Goal: Information Seeking & Learning: Learn about a topic

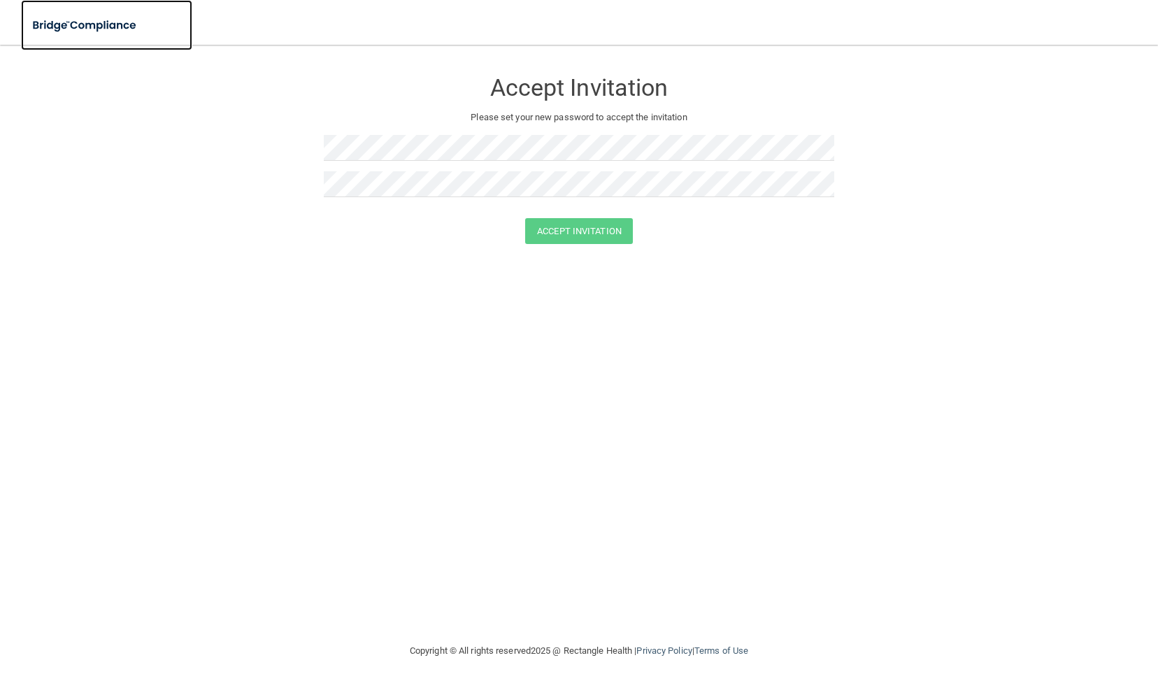
click at [80, 19] on img at bounding box center [85, 25] width 129 height 29
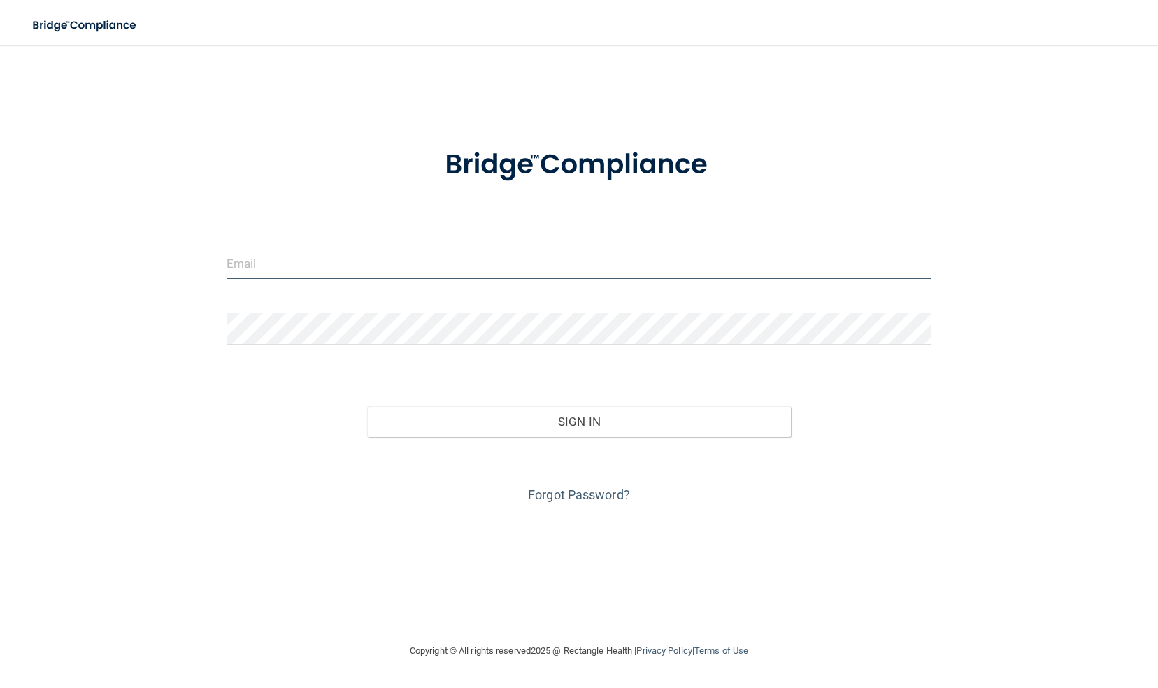
click at [342, 269] on input "email" at bounding box center [579, 262] width 705 height 31
type input "[EMAIL_ADDRESS][DOMAIN_NAME]"
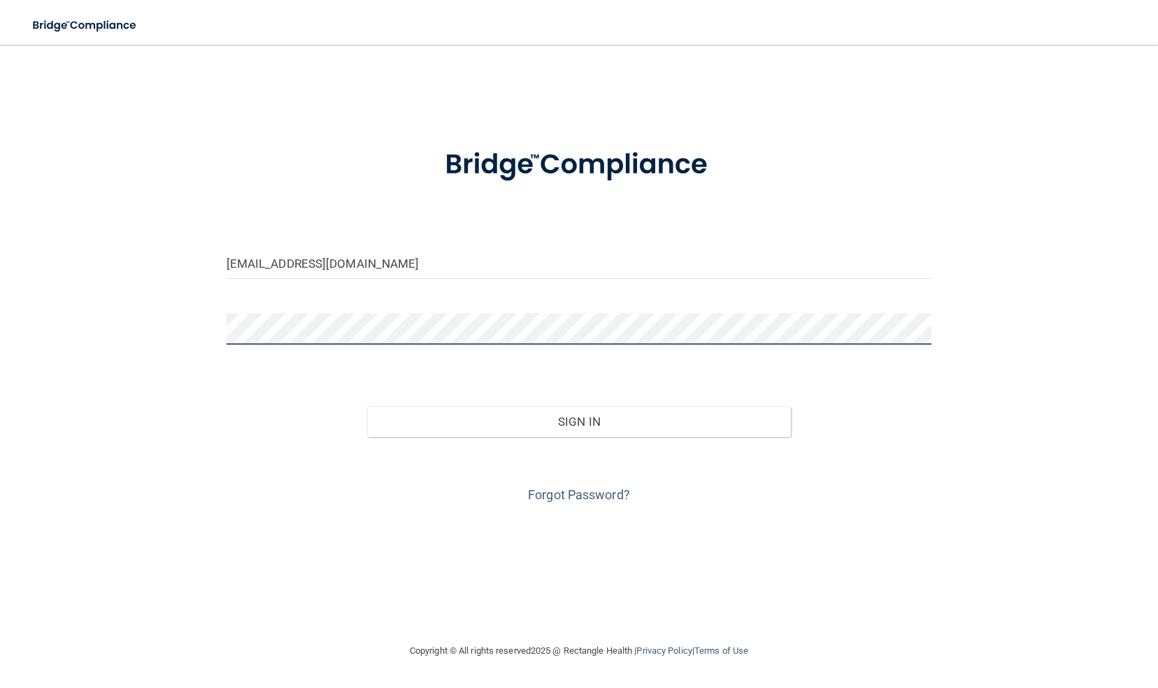
click at [367, 406] on button "Sign In" at bounding box center [578, 421] width 423 height 31
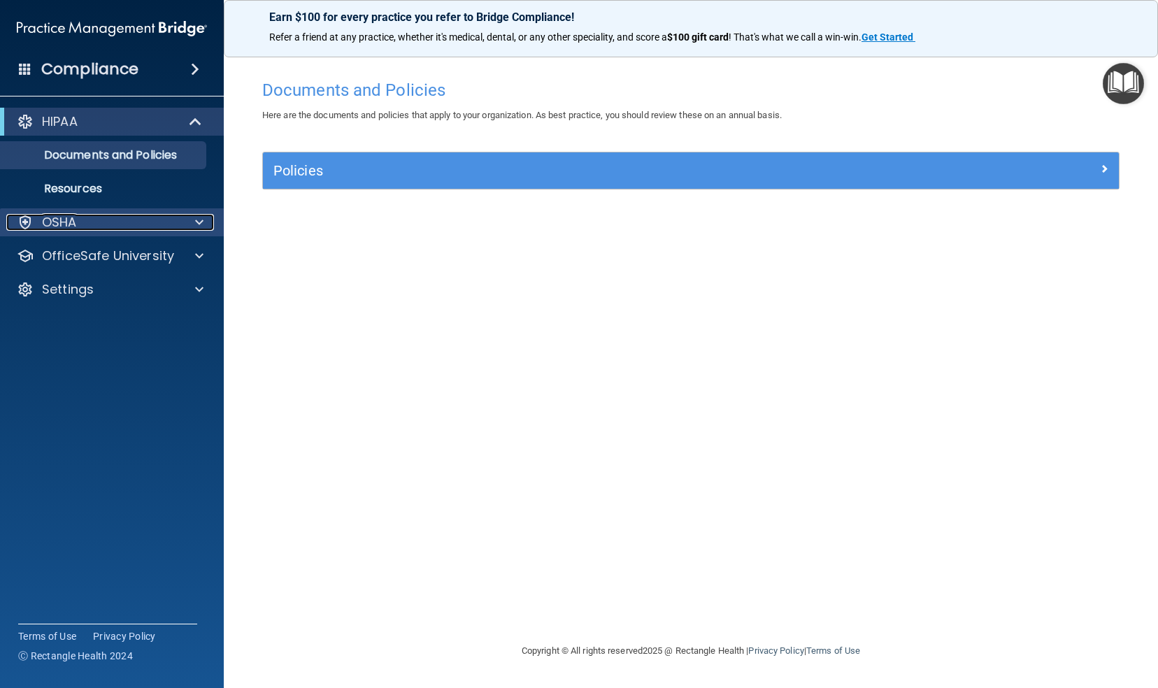
click at [195, 215] on span at bounding box center [199, 222] width 8 height 17
click at [64, 218] on p "OSHA" at bounding box center [59, 222] width 35 height 17
click at [65, 221] on p "OSHA" at bounding box center [59, 222] width 35 height 17
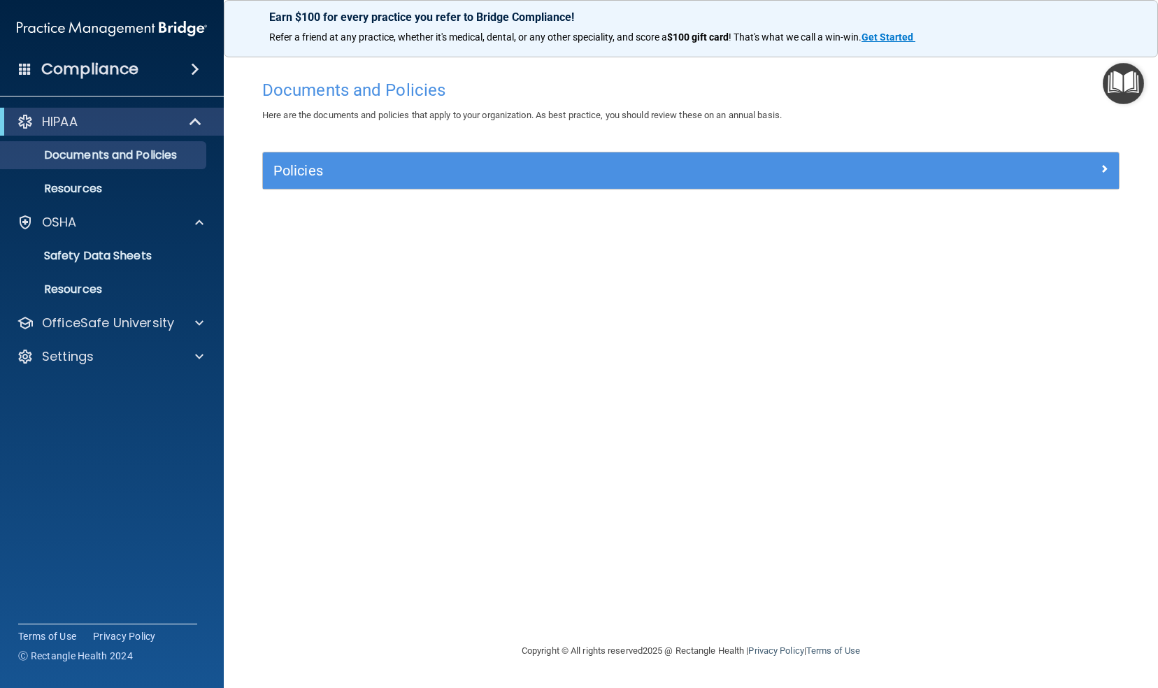
click at [570, 249] on div "Documents and Policies Here are the documents and policies that apply to your o…" at bounding box center [691, 358] width 878 height 570
click at [1121, 93] on img "Open Resource Center" at bounding box center [1122, 83] width 41 height 41
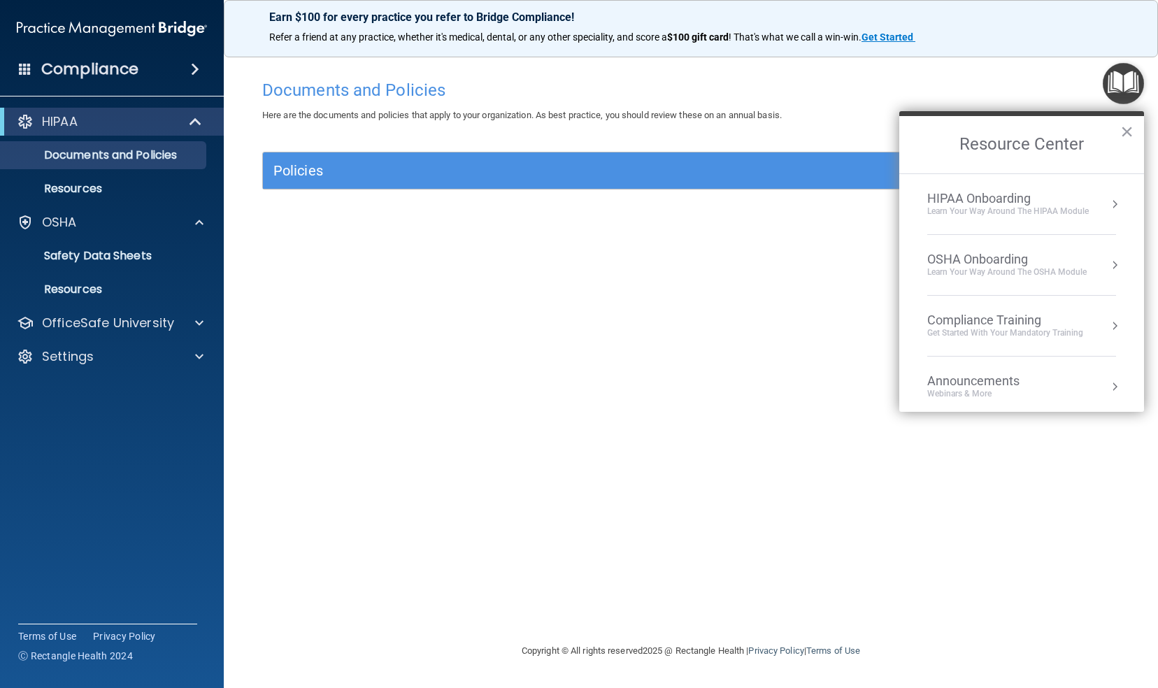
click at [1107, 264] on button "Resource Center" at bounding box center [1114, 265] width 14 height 14
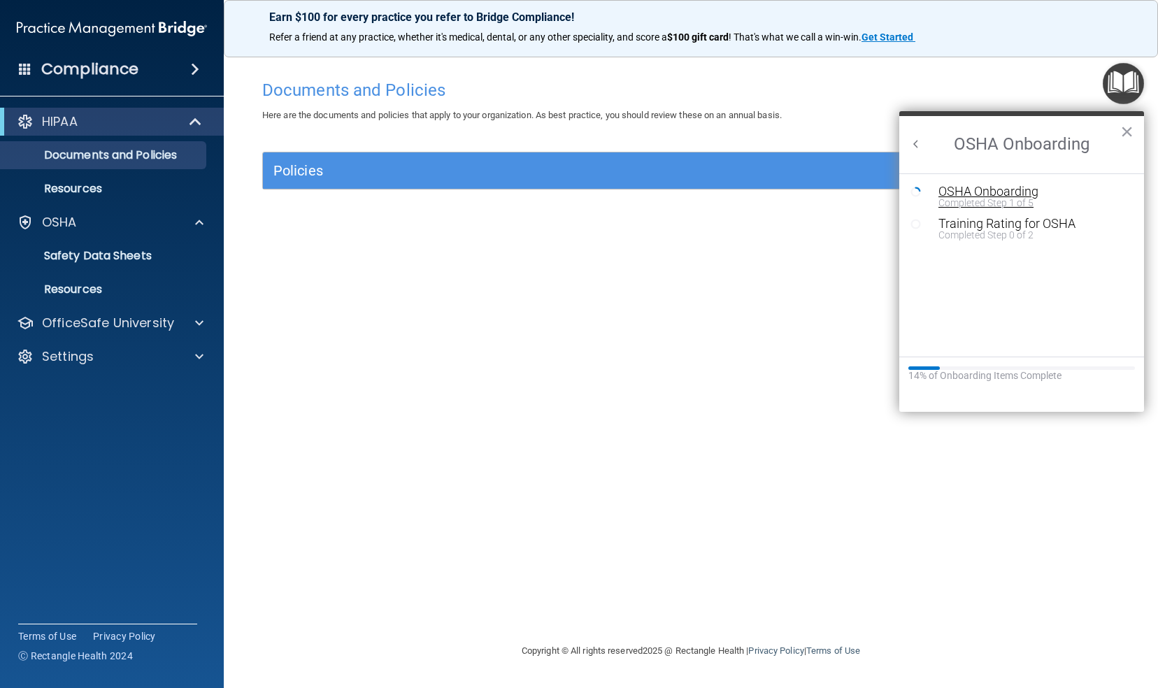
click at [1008, 192] on div "OSHA Onboarding" at bounding box center [1031, 191] width 187 height 13
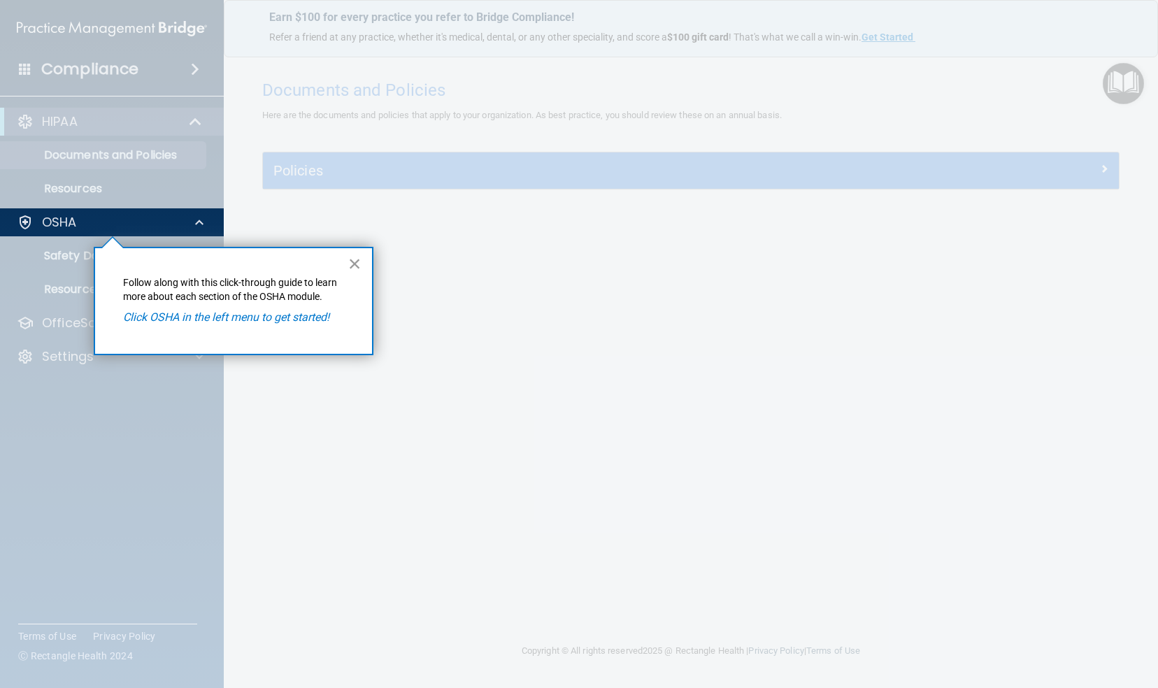
click at [352, 261] on button "×" at bounding box center [354, 263] width 13 height 22
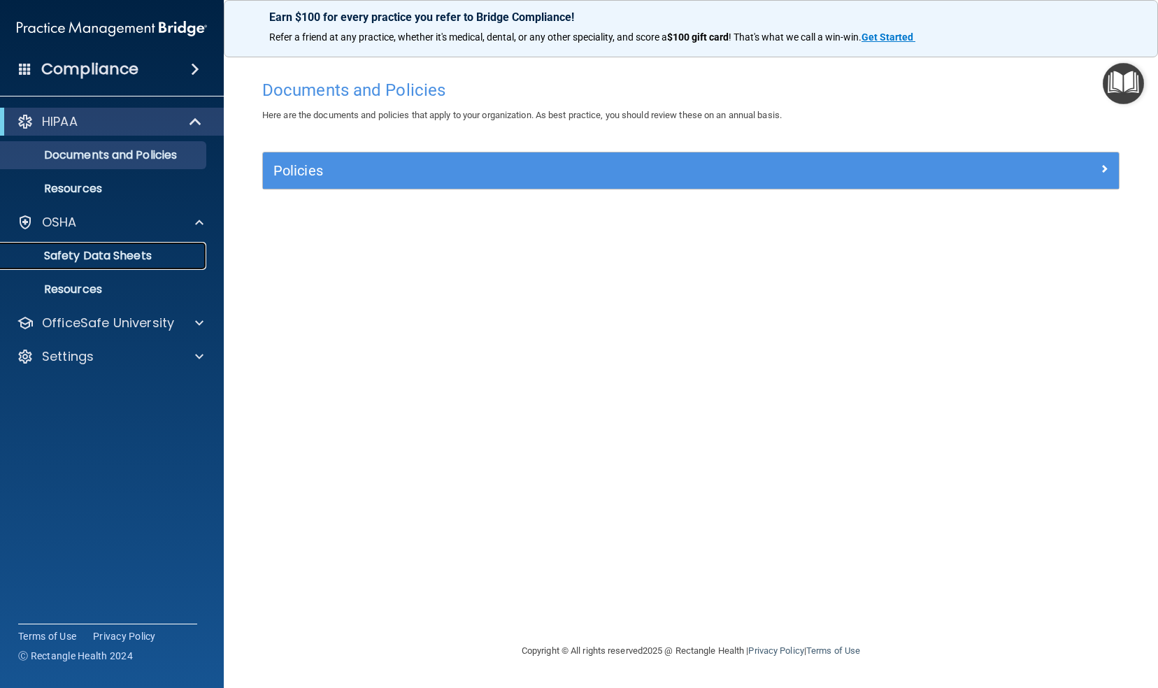
click at [119, 253] on p "Safety Data Sheets" at bounding box center [104, 256] width 191 height 14
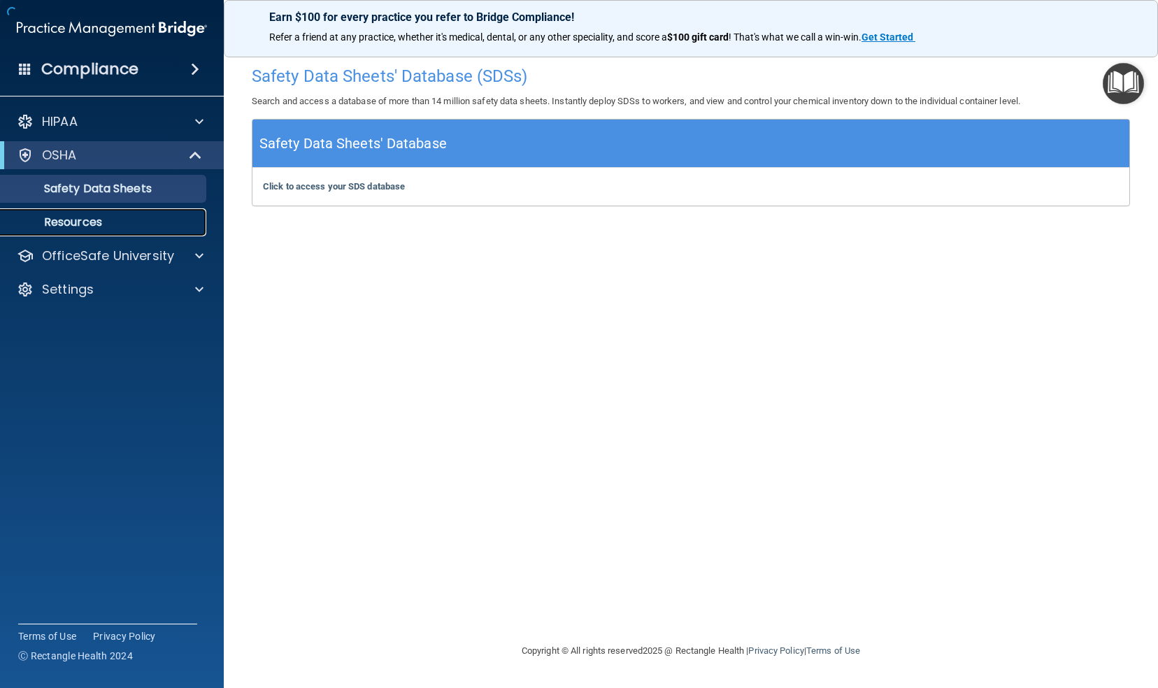
click at [88, 221] on p "Resources" at bounding box center [104, 222] width 191 height 14
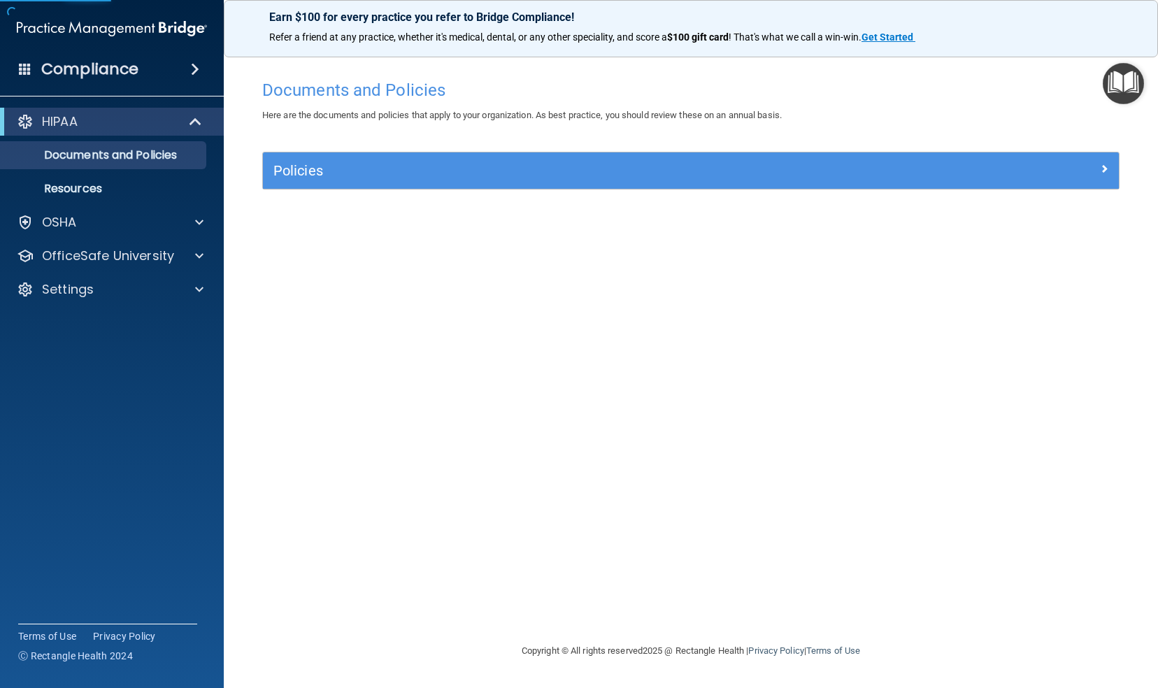
click at [1121, 96] on img "Open Resource Center" at bounding box center [1122, 83] width 41 height 41
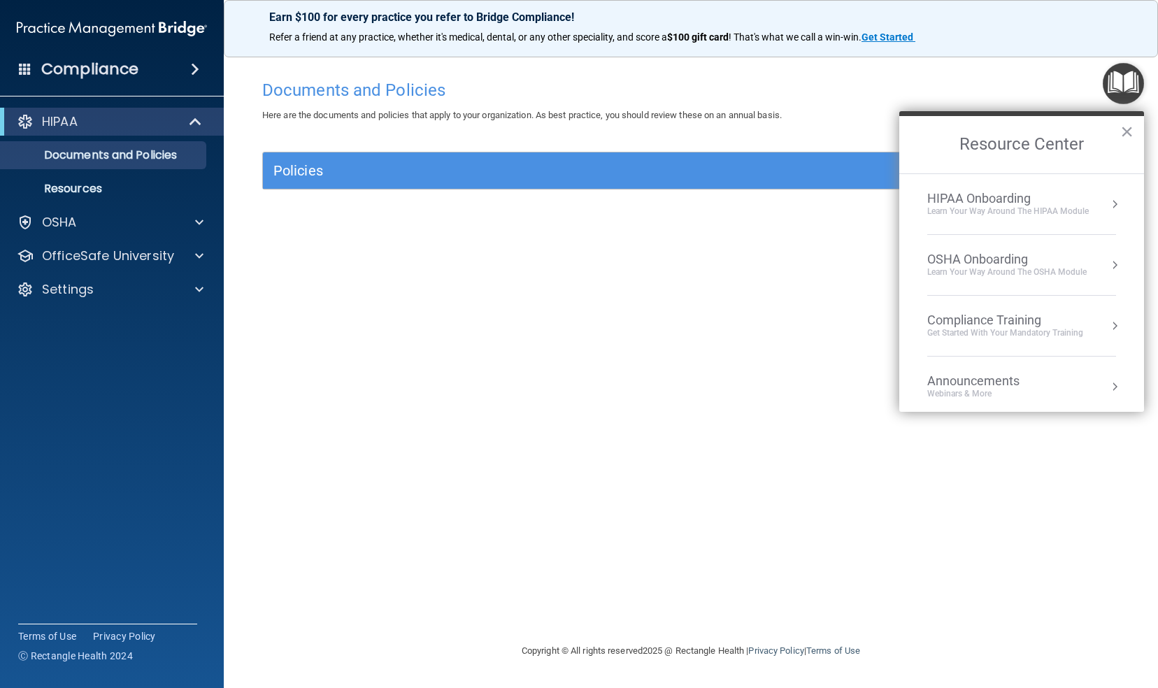
click at [1107, 264] on button "Resource Center" at bounding box center [1114, 265] width 14 height 14
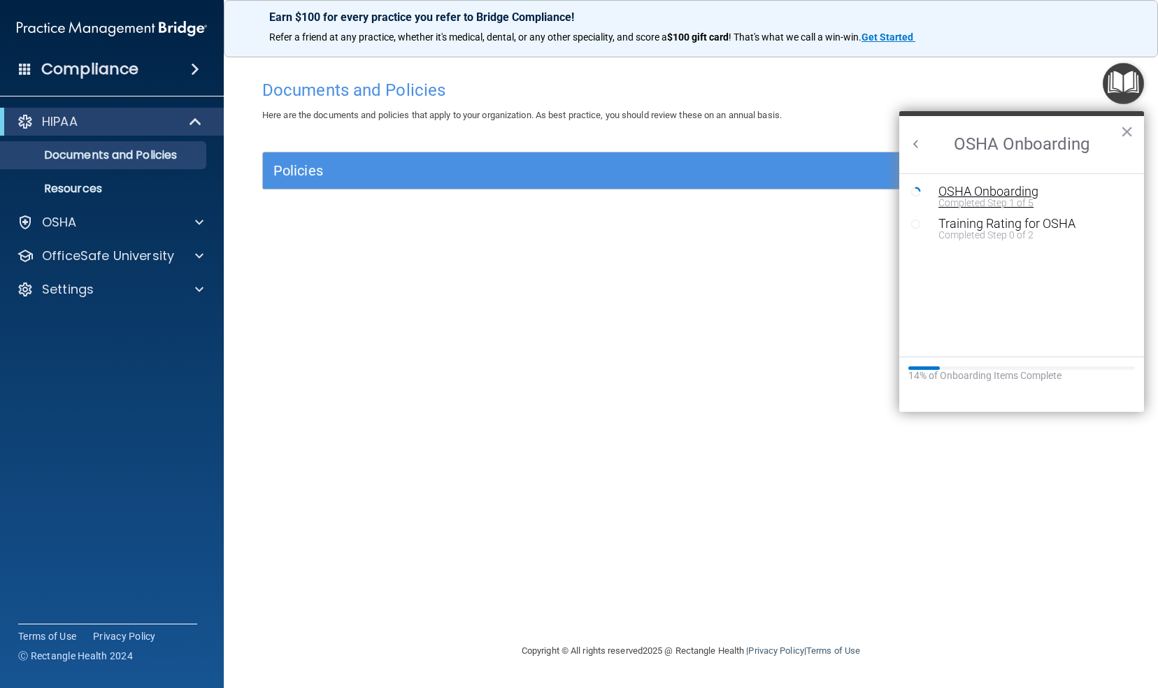
click at [1007, 189] on div "OSHA Onboarding" at bounding box center [1031, 191] width 187 height 13
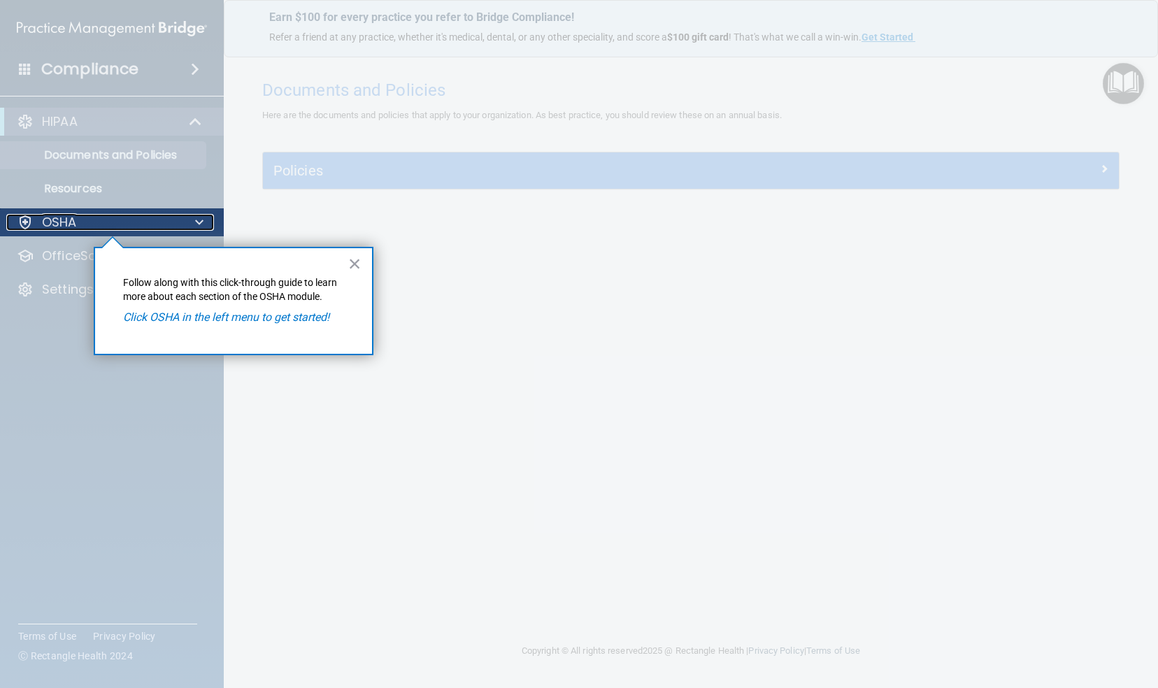
click at [96, 220] on div "OSHA" at bounding box center [92, 222] width 173 height 17
click at [351, 265] on button "×" at bounding box center [354, 263] width 13 height 22
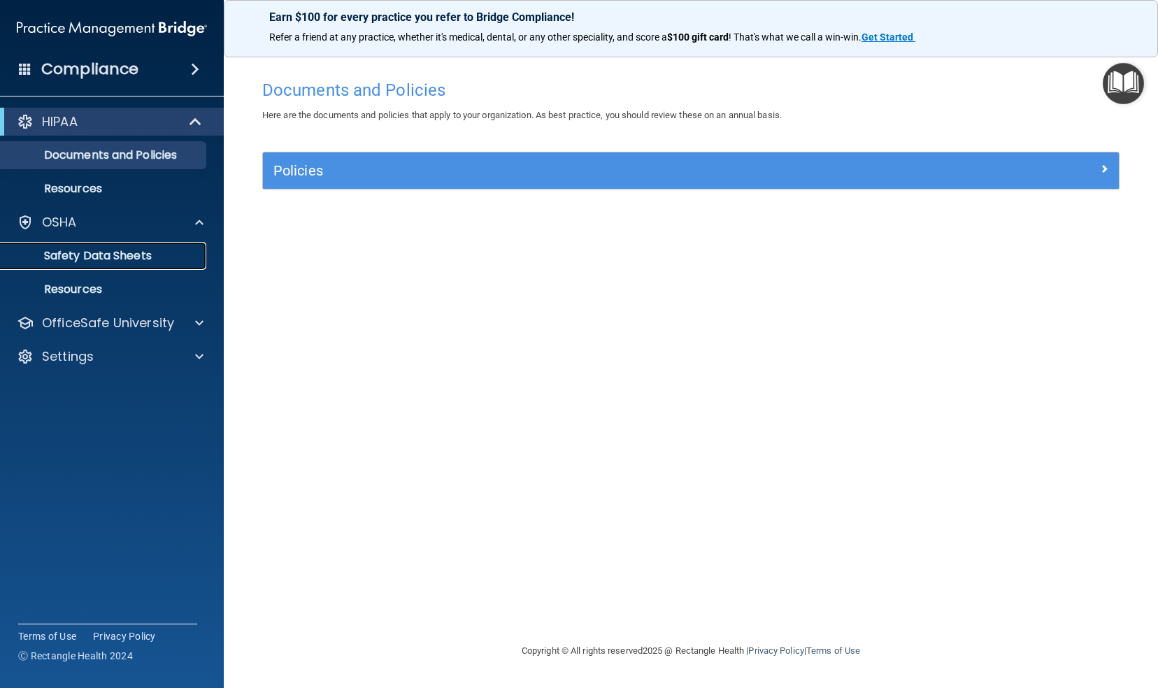
click at [144, 259] on p "Safety Data Sheets" at bounding box center [104, 256] width 191 height 14
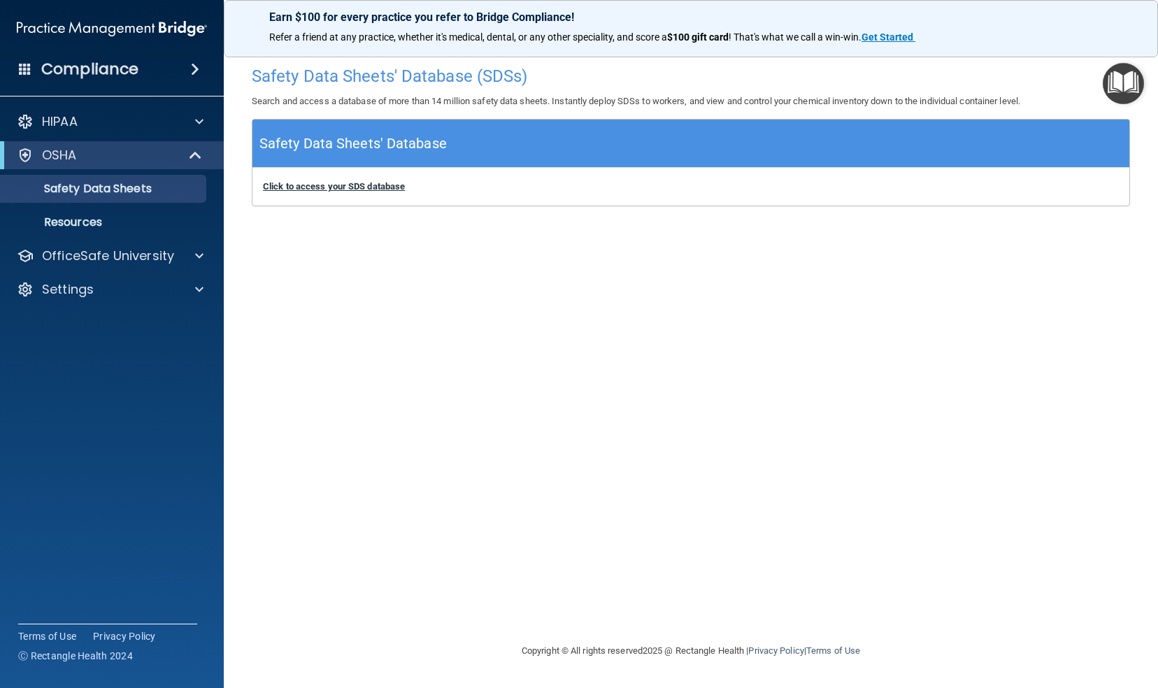
click at [353, 192] on div "Click to access your SDS database Click to access your SDS database" at bounding box center [690, 187] width 877 height 38
click at [1123, 89] on img "Open Resource Center" at bounding box center [1122, 83] width 41 height 41
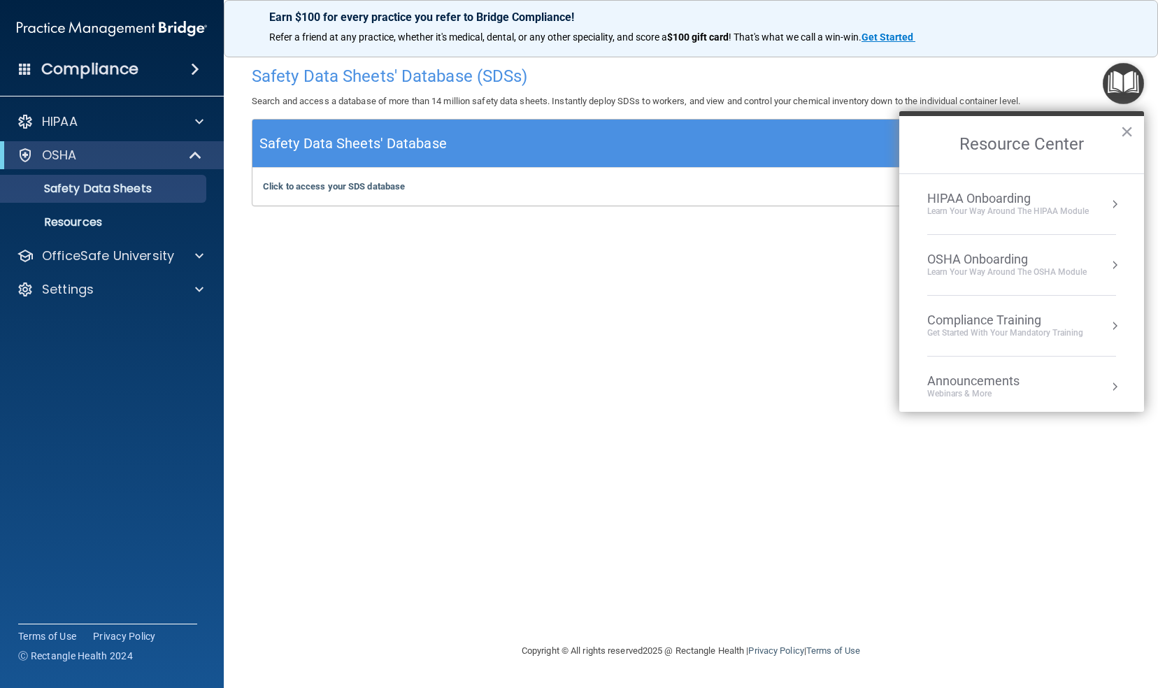
click at [1107, 200] on button "Resource Center" at bounding box center [1114, 204] width 14 height 14
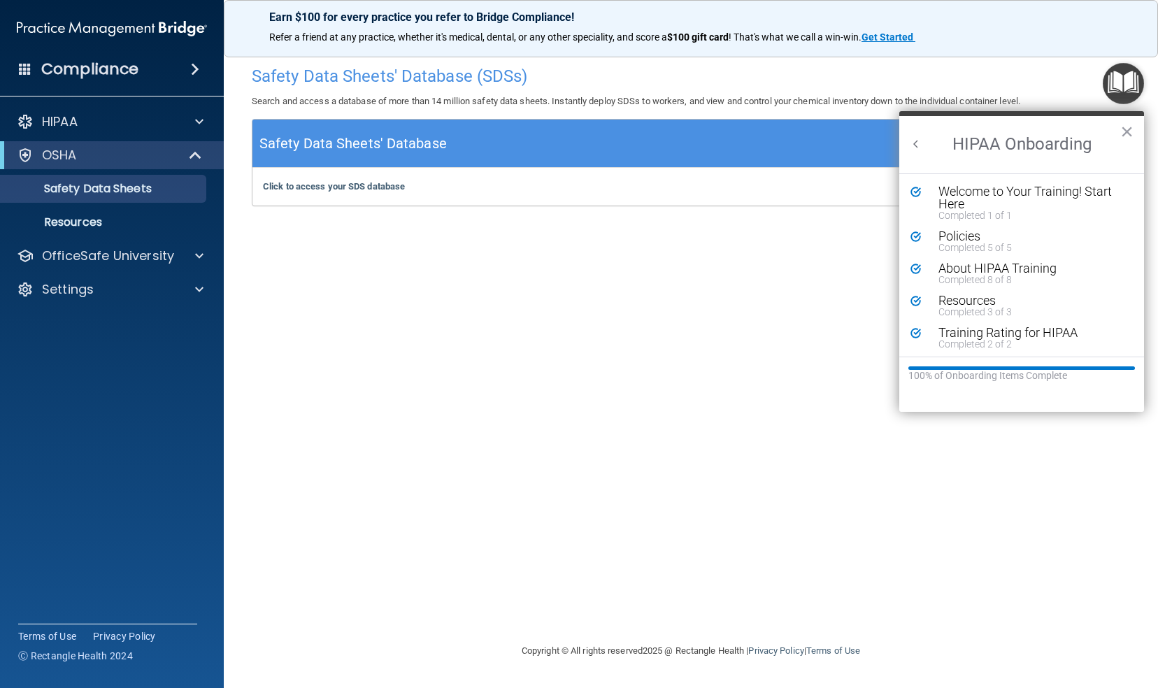
click at [919, 145] on button "Back to Resource Center Home" at bounding box center [916, 144] width 14 height 14
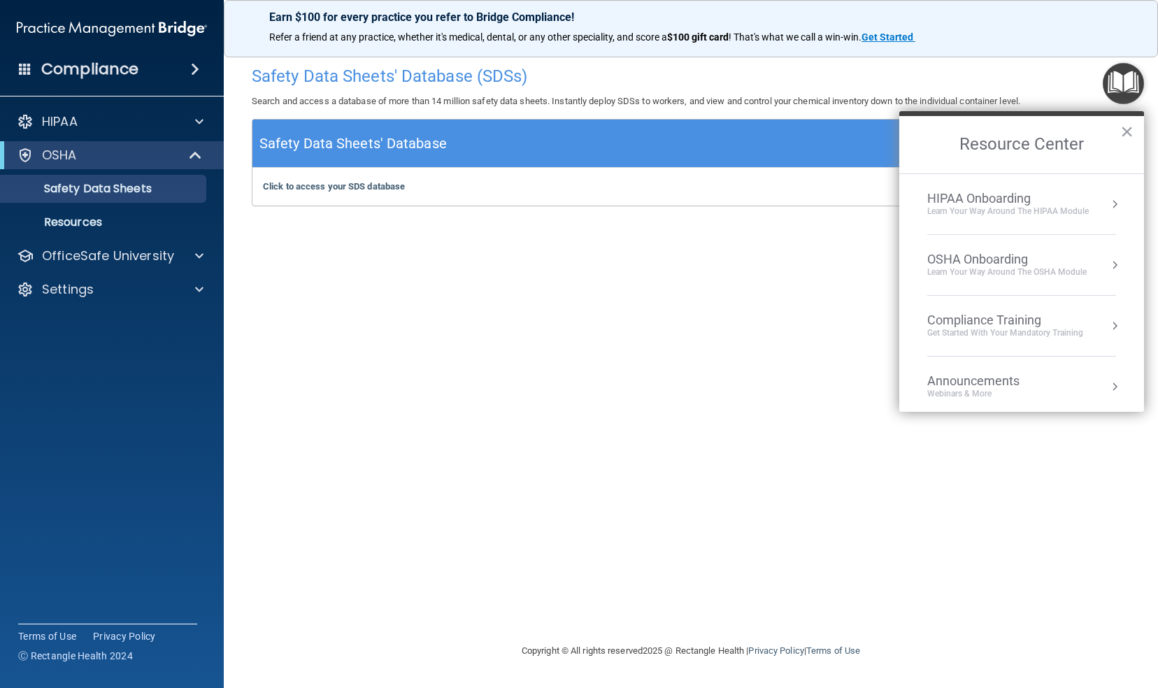
click at [1023, 270] on div "Learn your way around the OSHA module" at bounding box center [1006, 272] width 159 height 12
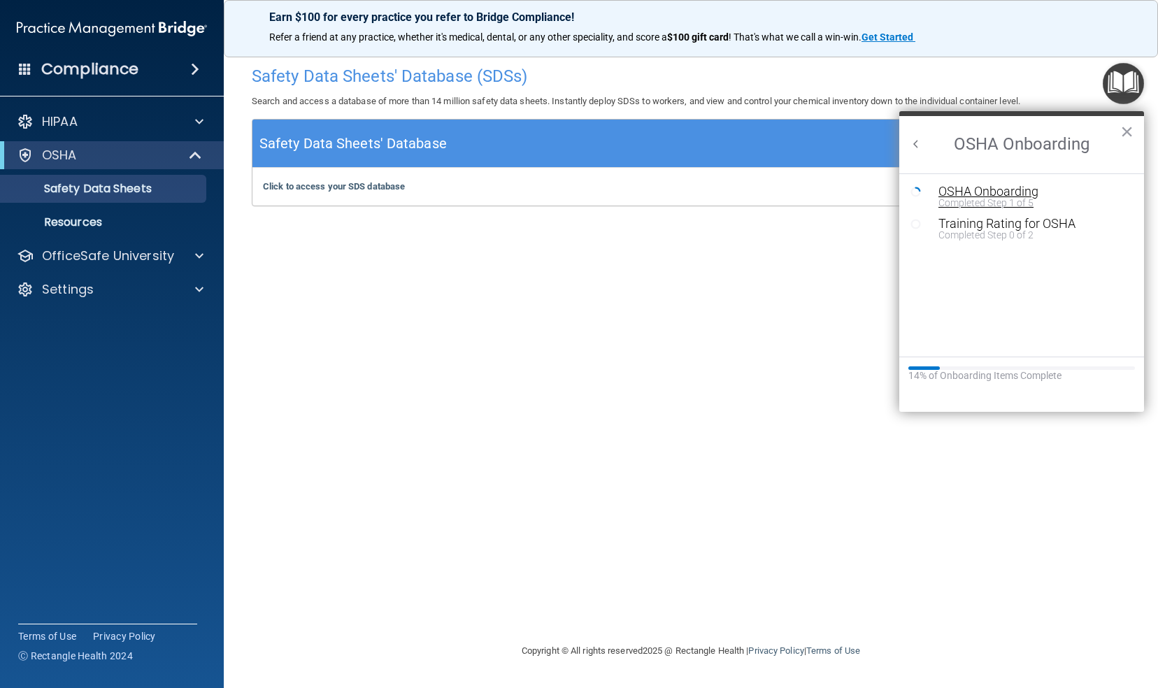
click at [987, 198] on div "Completed Step 1 of 5" at bounding box center [1031, 203] width 187 height 10
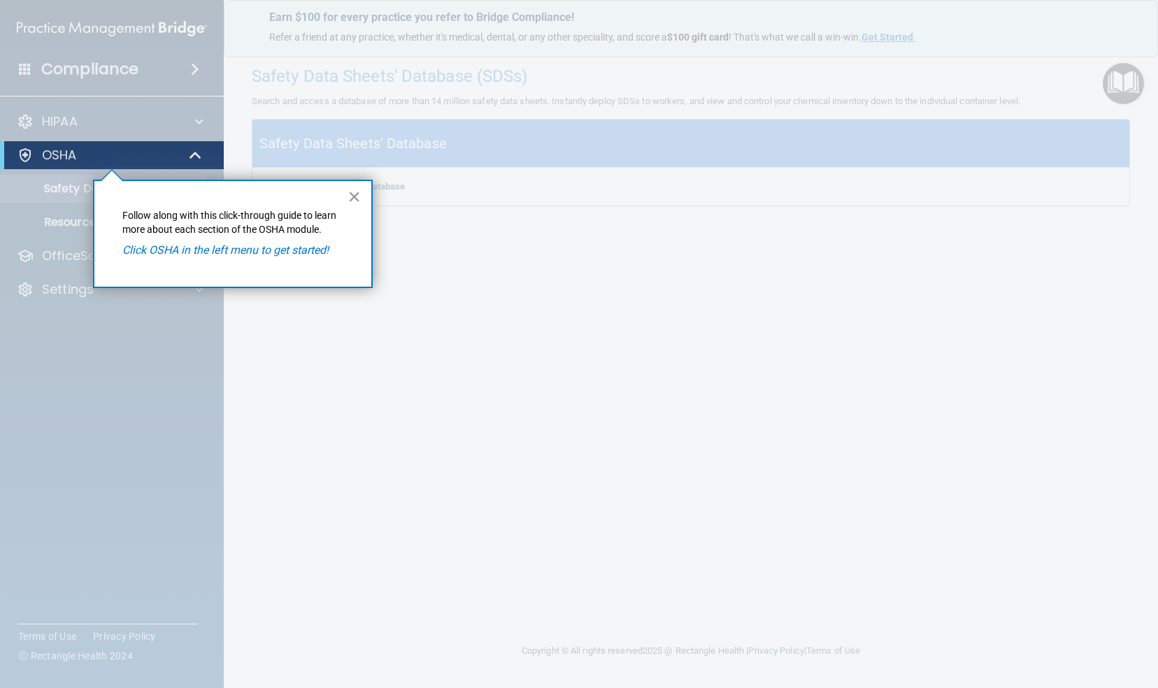
click at [355, 198] on button "×" at bounding box center [353, 196] width 13 height 22
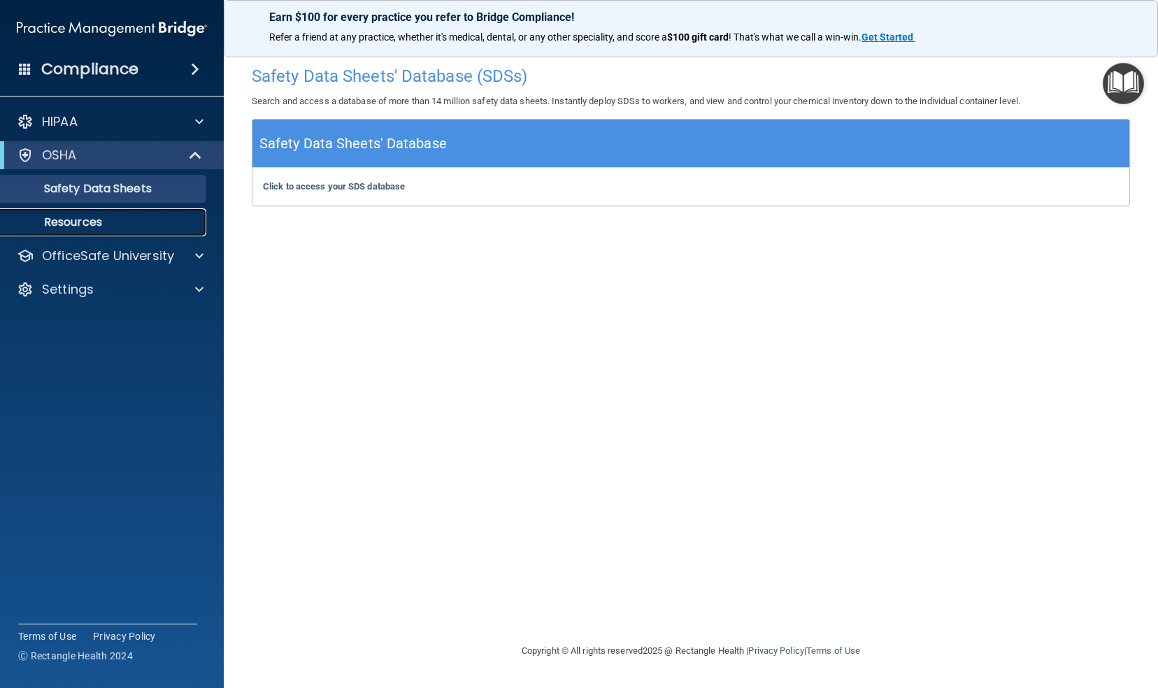
click at [97, 217] on p "Resources" at bounding box center [104, 222] width 191 height 14
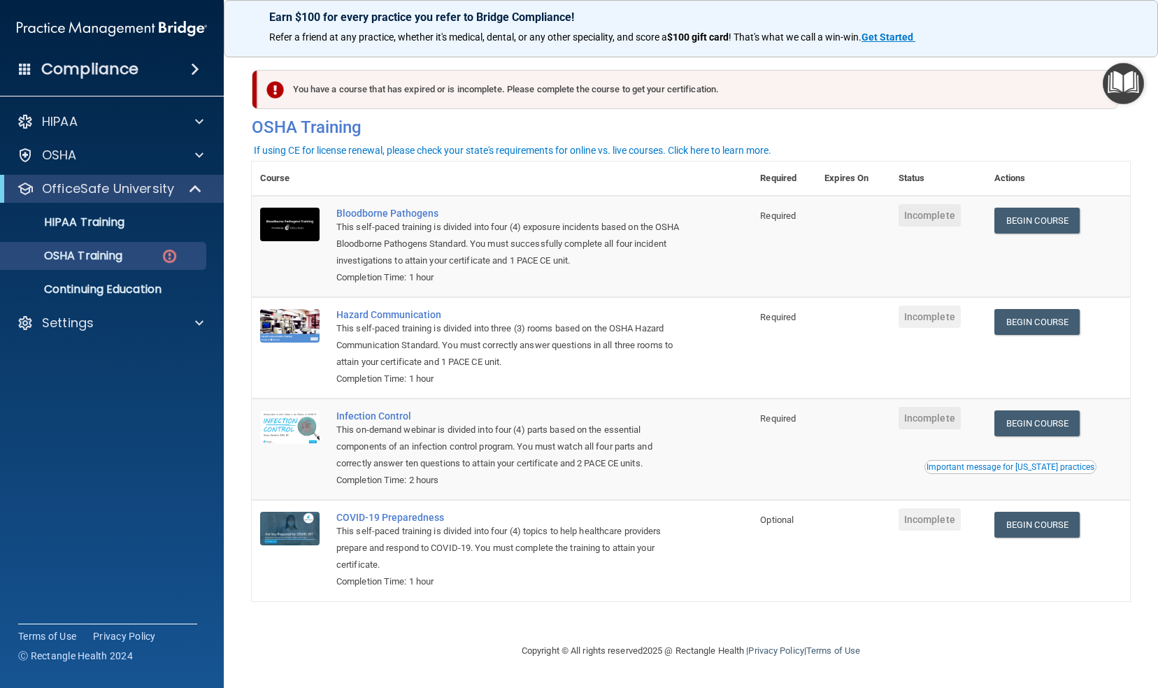
click at [1057, 262] on td "Begin Course Download Certificate" at bounding box center [1058, 246] width 144 height 101
click at [1032, 221] on link "Begin Course" at bounding box center [1036, 221] width 85 height 26
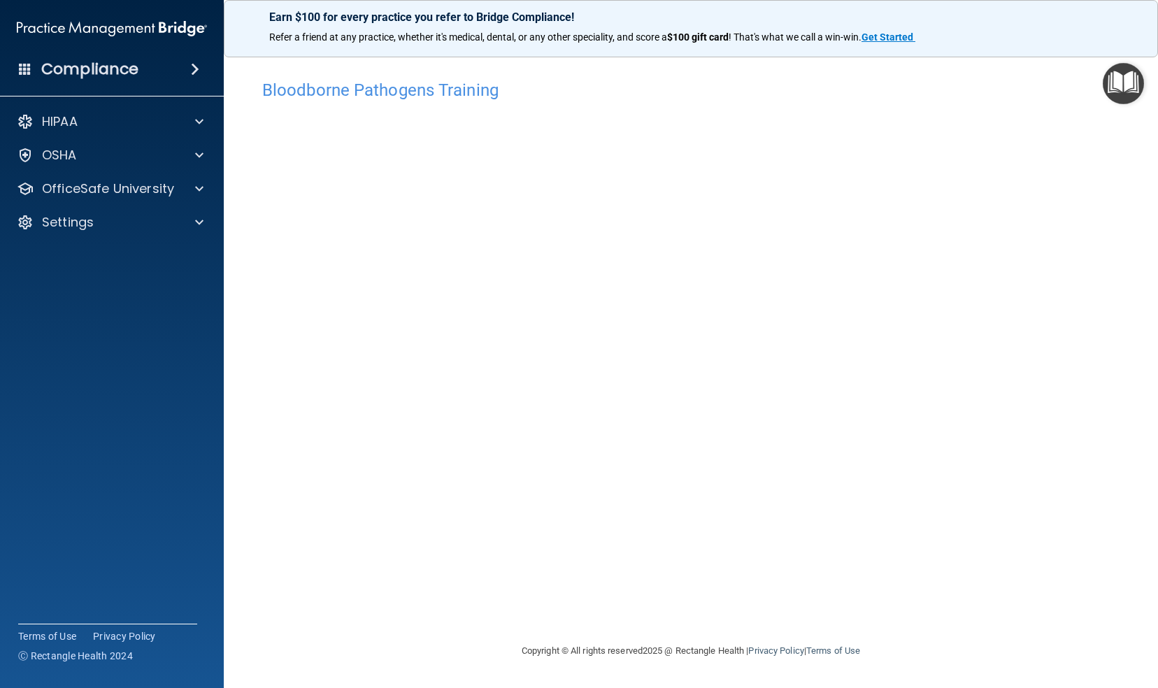
click at [822, 577] on div "Bloodborne Pathogens Training This course doesn’t expire until . Are you sure y…" at bounding box center [691, 358] width 878 height 570
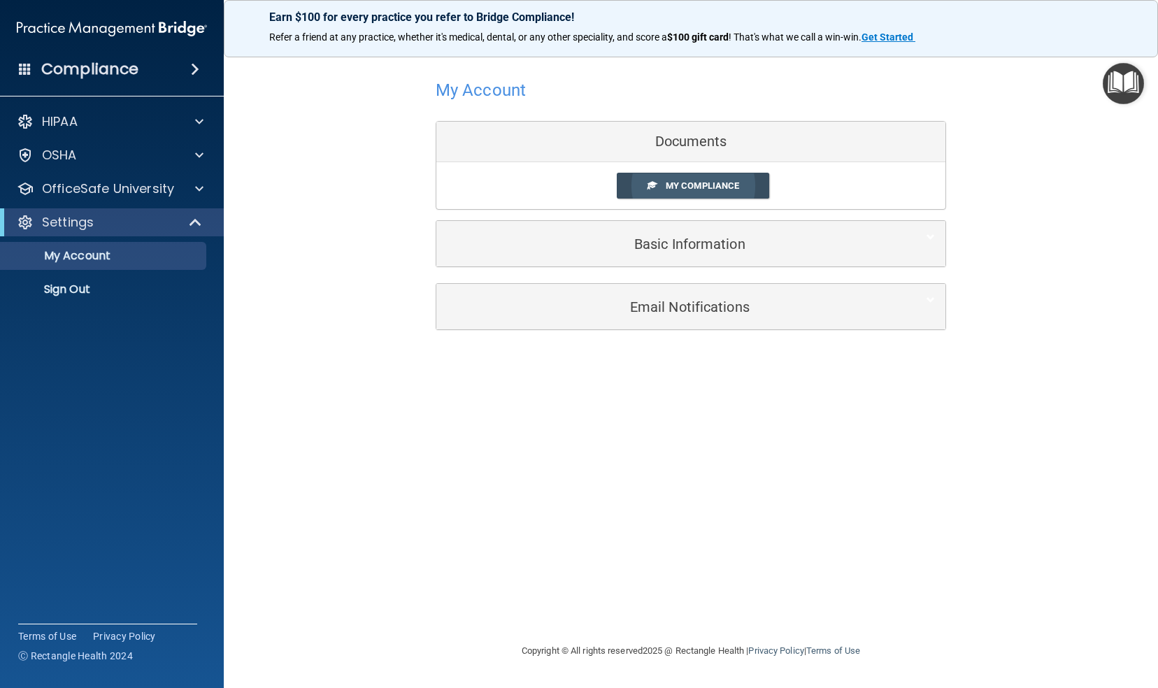
click at [696, 188] on span "My Compliance" at bounding box center [702, 185] width 73 height 10
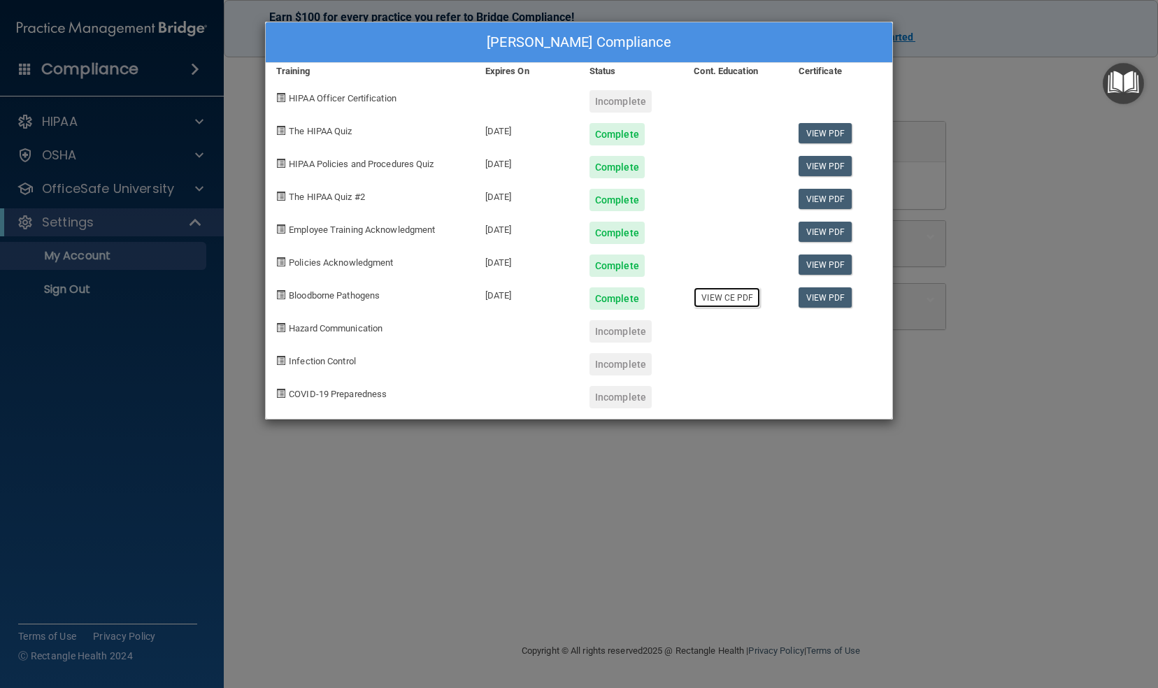
click at [731, 294] on link "View CE PDF" at bounding box center [726, 297] width 66 height 20
click at [992, 260] on div "Alyssa Torres's Compliance Training Expires On Status Cont. Education Certifica…" at bounding box center [579, 344] width 1158 height 688
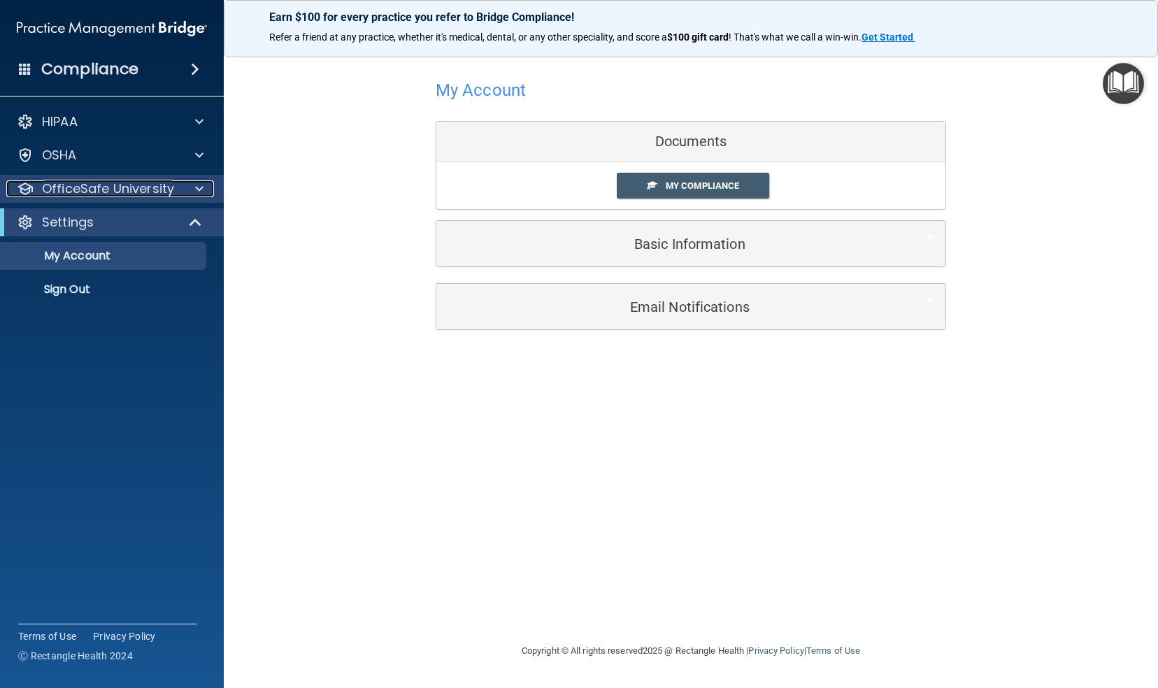
click at [186, 189] on div at bounding box center [197, 188] width 35 height 17
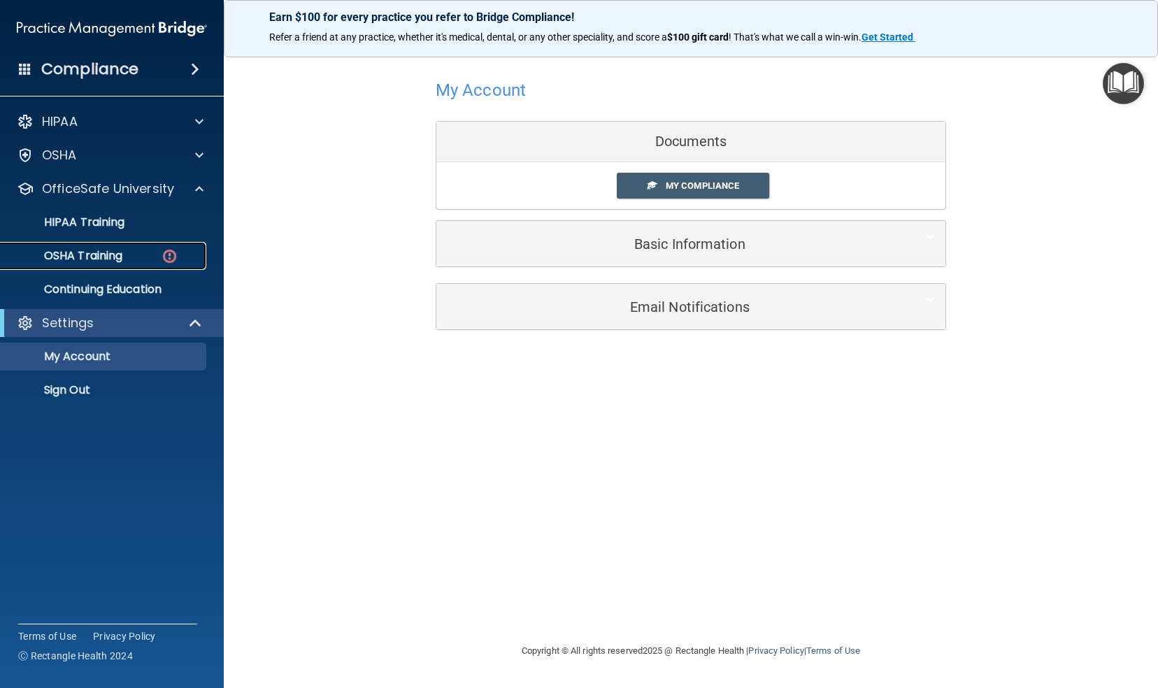
click at [126, 253] on div "OSHA Training" at bounding box center [104, 256] width 191 height 14
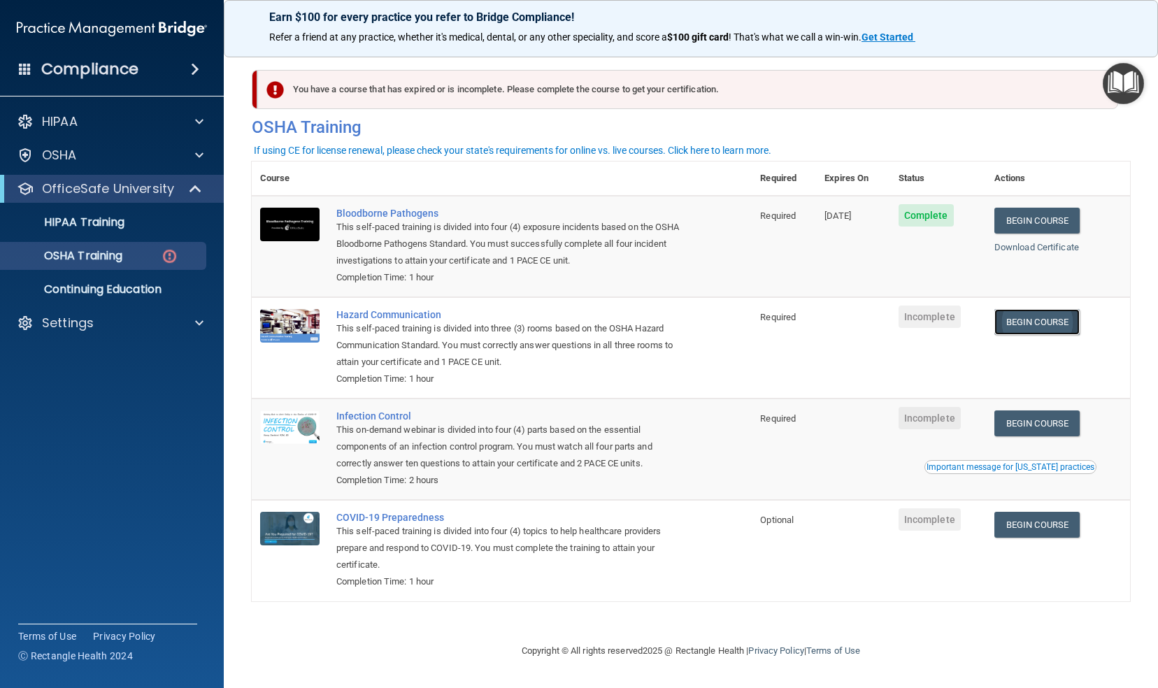
click at [1046, 330] on link "Begin Course" at bounding box center [1036, 322] width 85 height 26
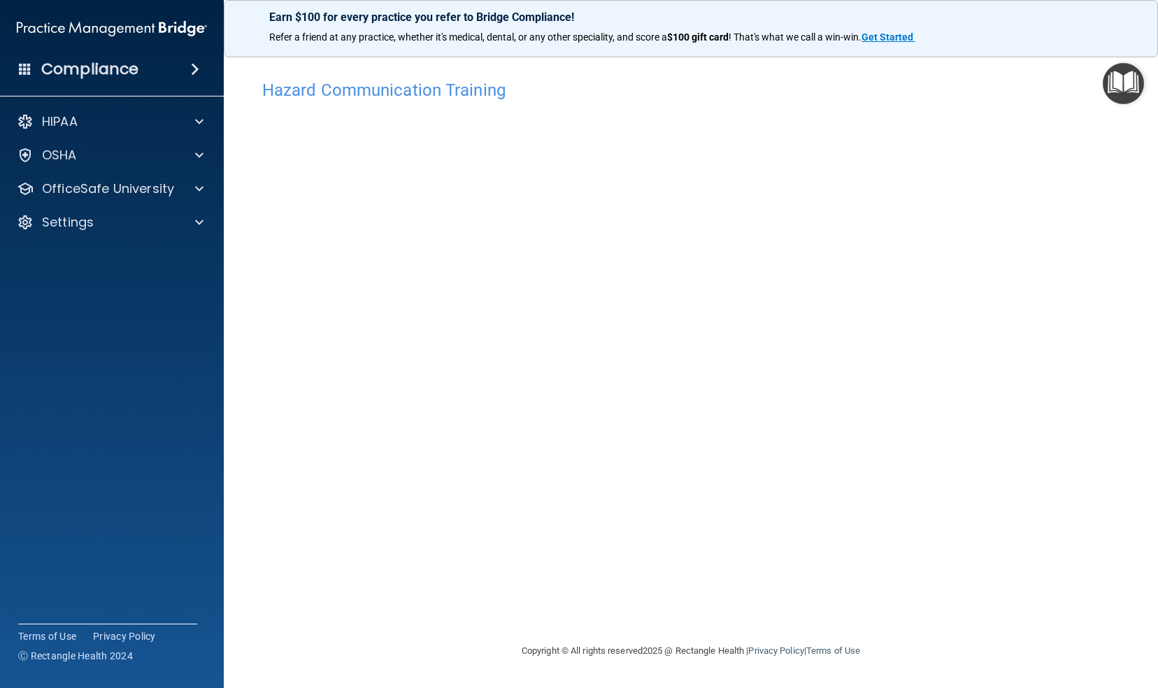
click at [1000, 341] on div "Hazard Communication Training This course doesn’t expire until . Are you sure y…" at bounding box center [691, 358] width 878 height 570
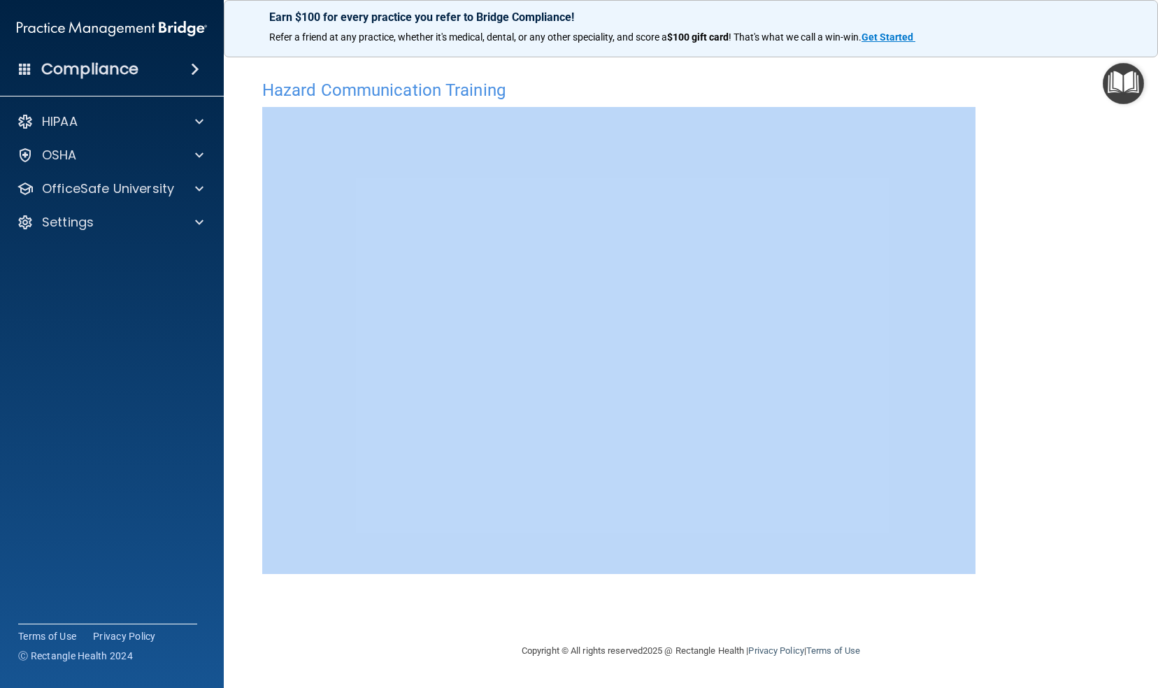
click at [1000, 341] on div "Hazard Communication Training This course doesn’t expire until . Are you sure y…" at bounding box center [691, 358] width 878 height 570
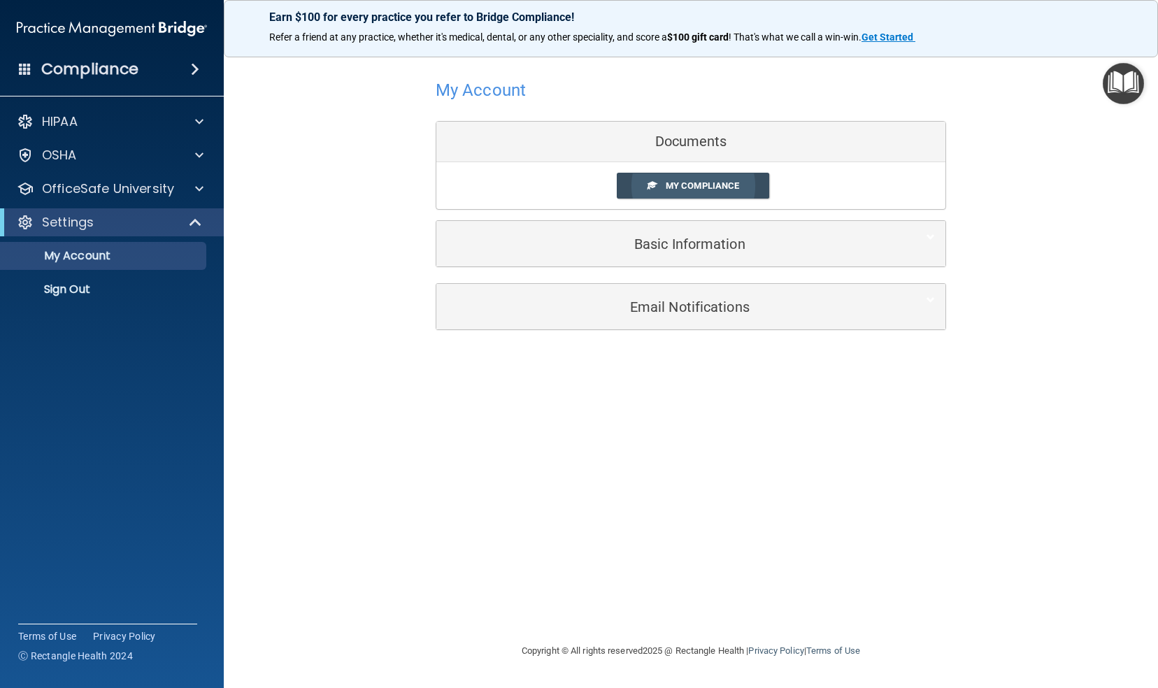
click at [728, 183] on span "My Compliance" at bounding box center [702, 185] width 73 height 10
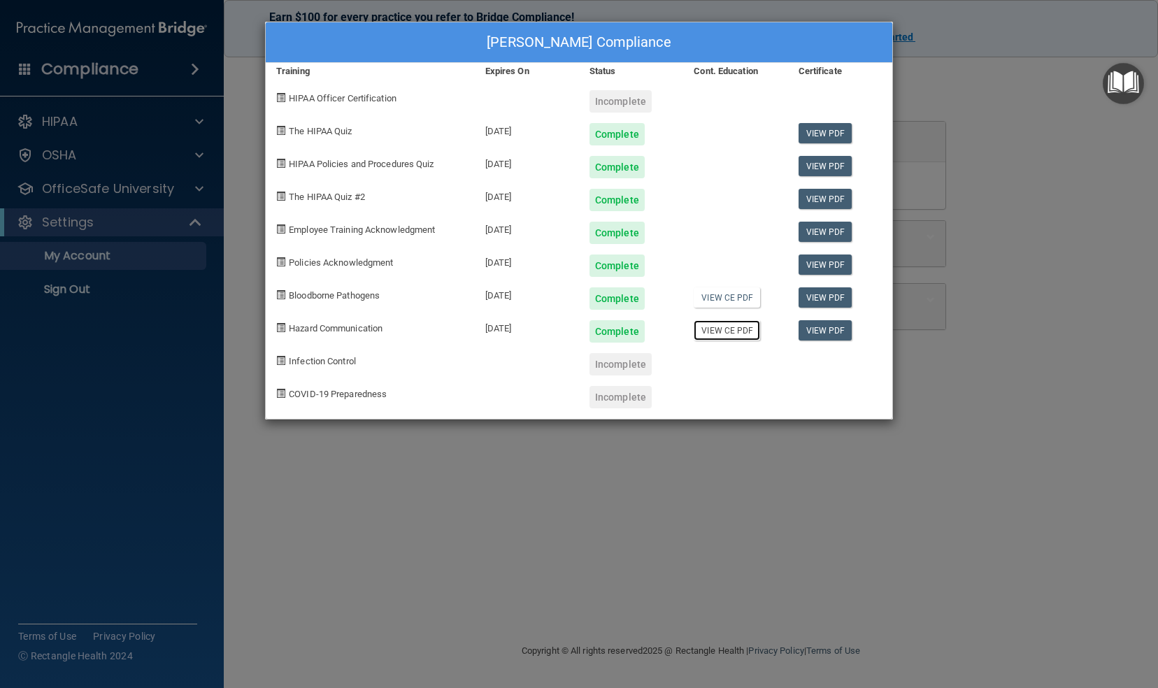
click at [730, 330] on link "View CE PDF" at bounding box center [726, 330] width 66 height 20
click at [912, 373] on div "Alyssa Torres's Compliance Training Expires On Status Cont. Education Certifica…" at bounding box center [579, 344] width 1158 height 688
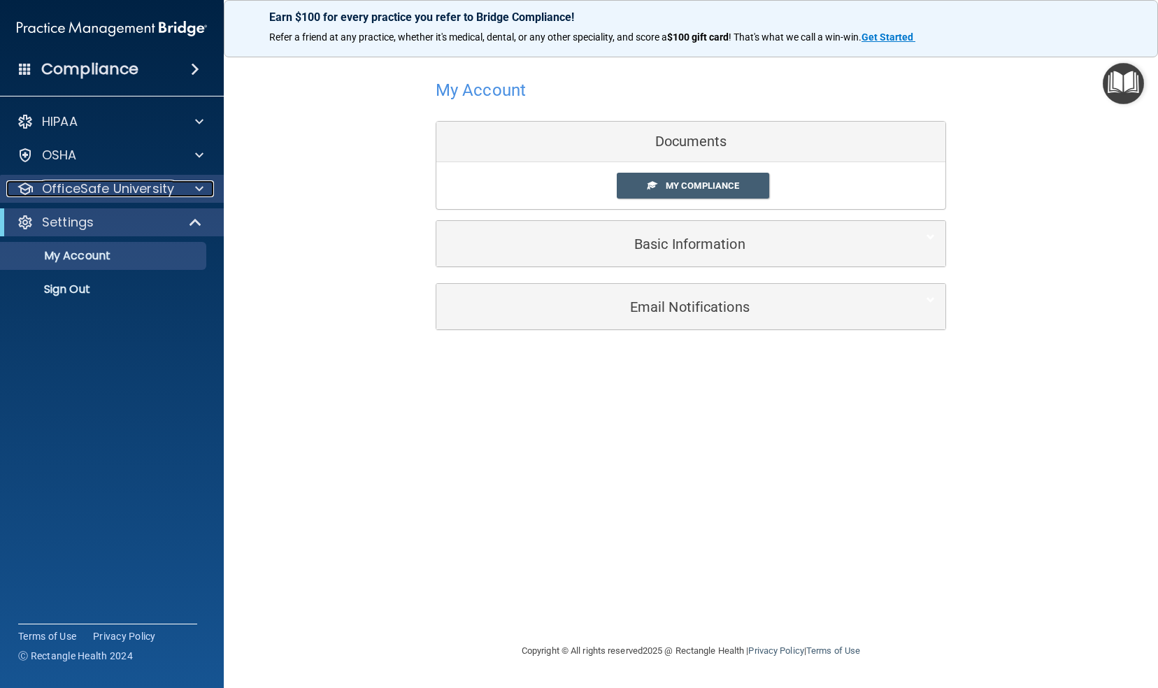
click at [185, 193] on div at bounding box center [197, 188] width 35 height 17
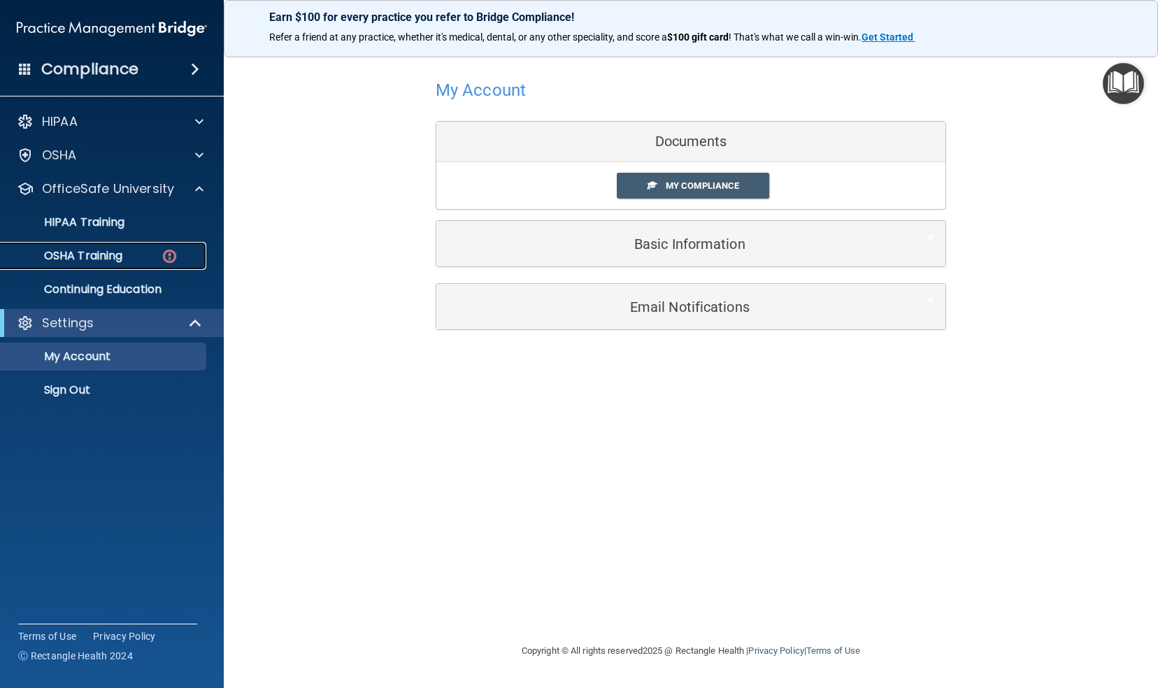
click at [133, 254] on div "OSHA Training" at bounding box center [104, 256] width 191 height 14
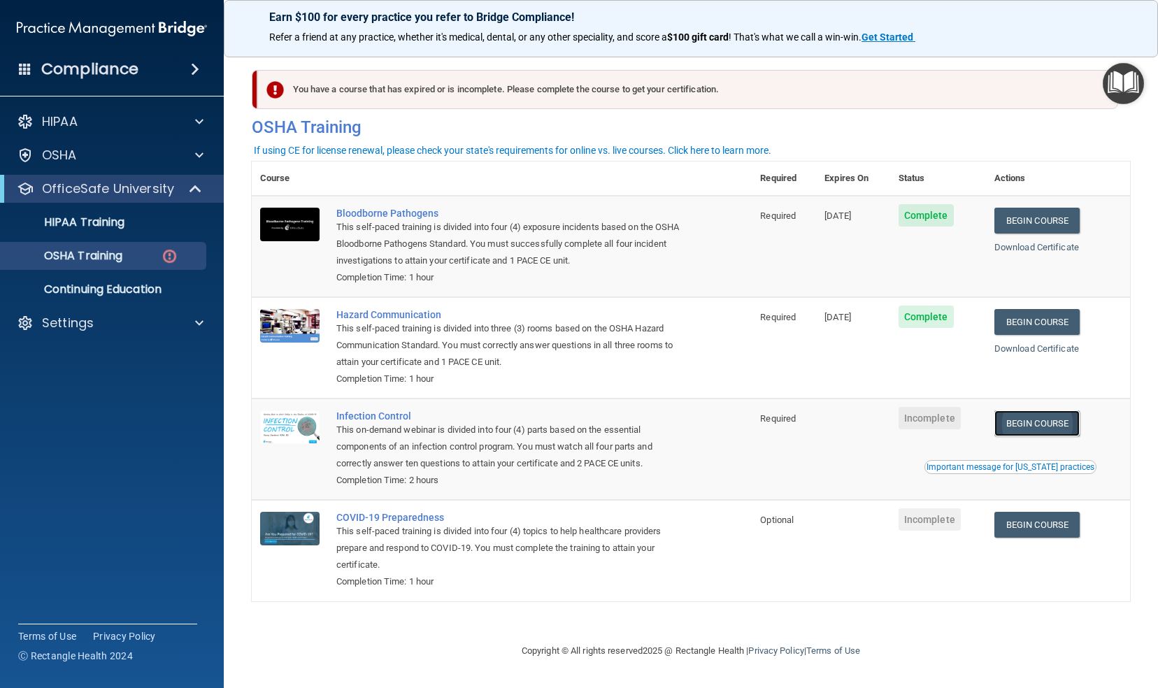
click at [1051, 421] on link "Begin Course" at bounding box center [1036, 423] width 85 height 26
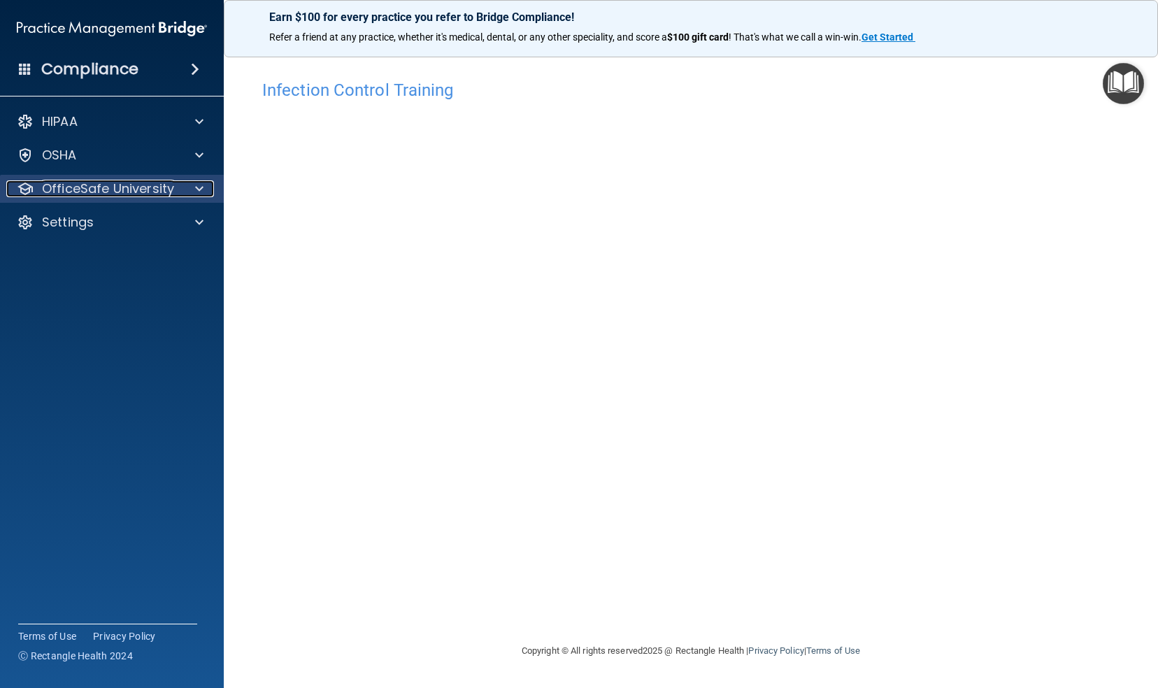
click at [175, 189] on div "OfficeSafe University" at bounding box center [92, 188] width 173 height 17
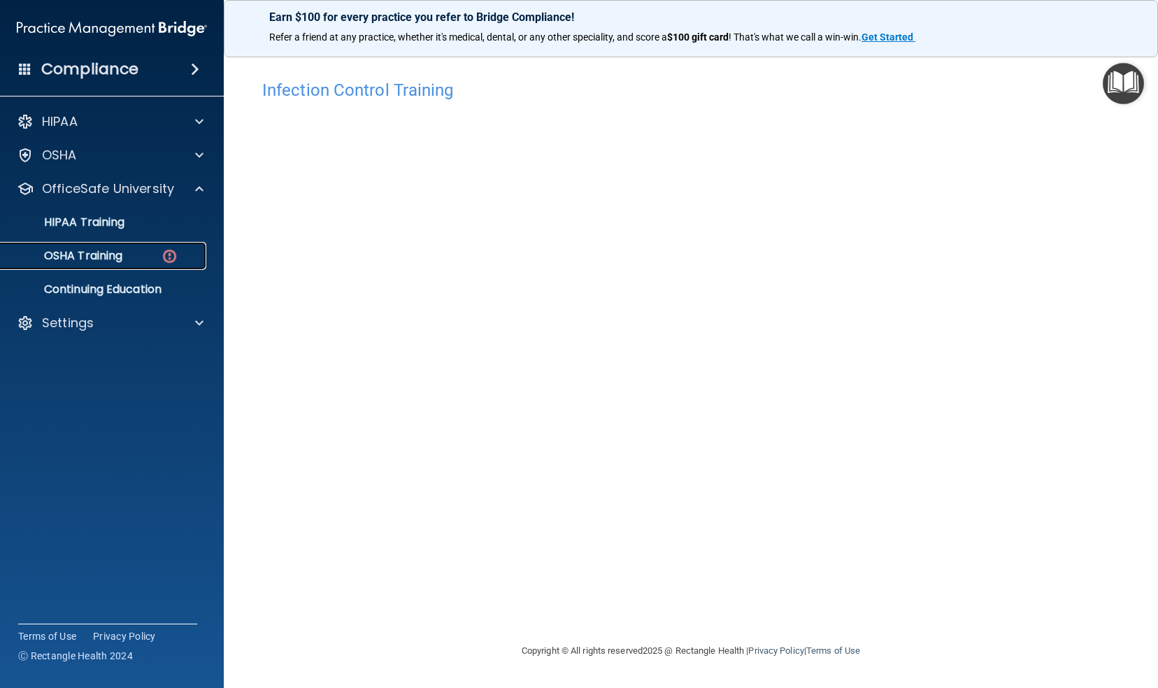
click at [134, 257] on div "OSHA Training" at bounding box center [104, 256] width 191 height 14
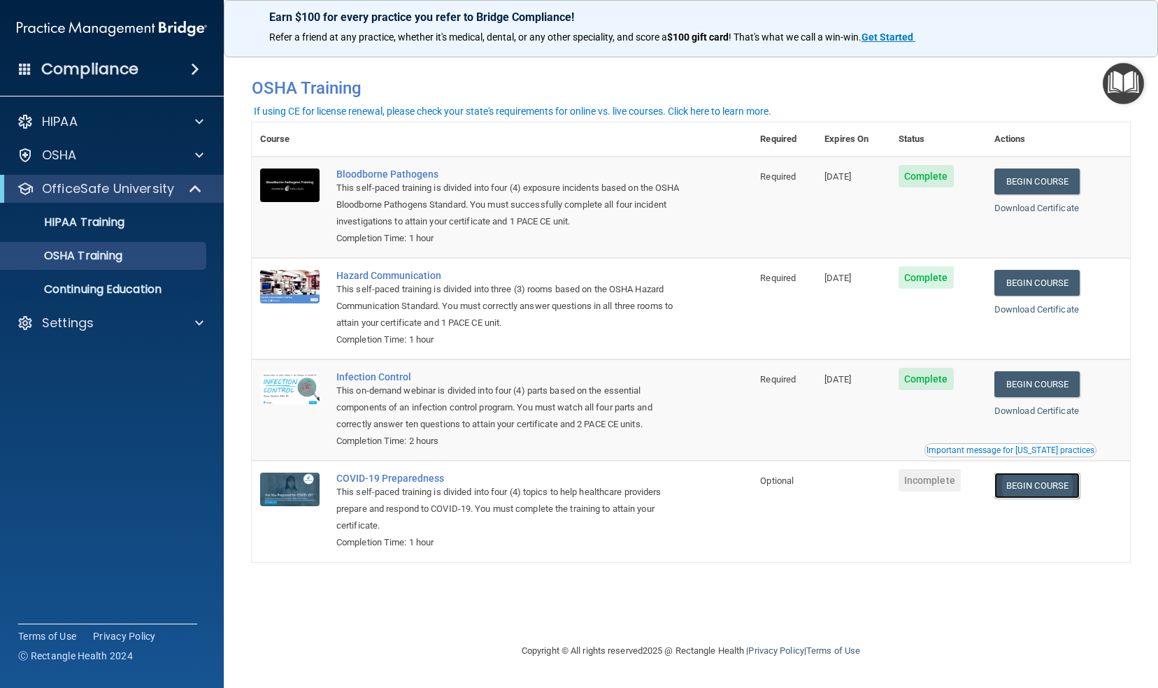
click at [1040, 482] on link "Begin Course" at bounding box center [1036, 486] width 85 height 26
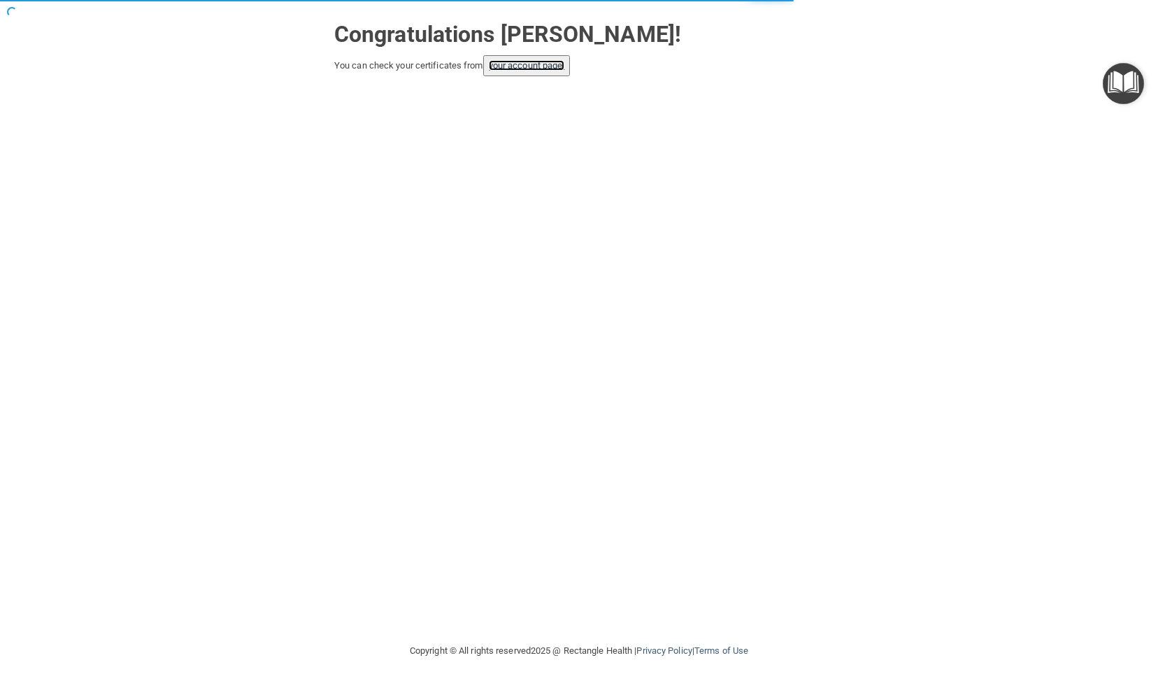
click at [527, 71] on link "your account page!" at bounding box center [527, 65] width 76 height 10
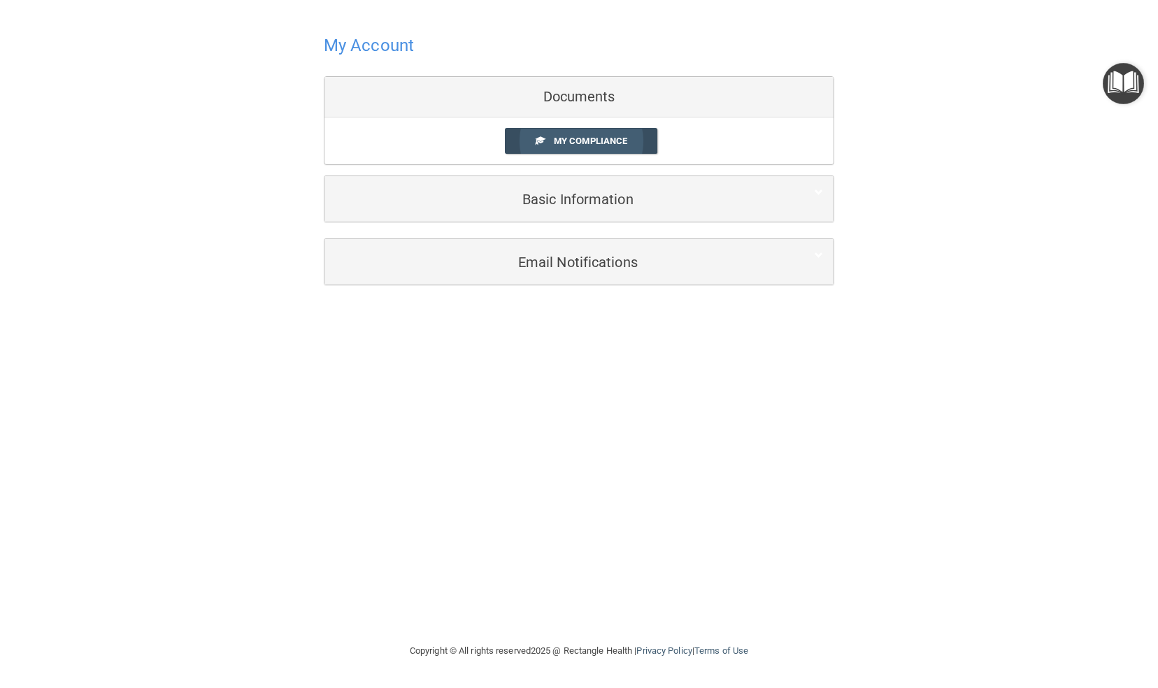
click at [603, 133] on link "My Compliance" at bounding box center [581, 141] width 153 height 26
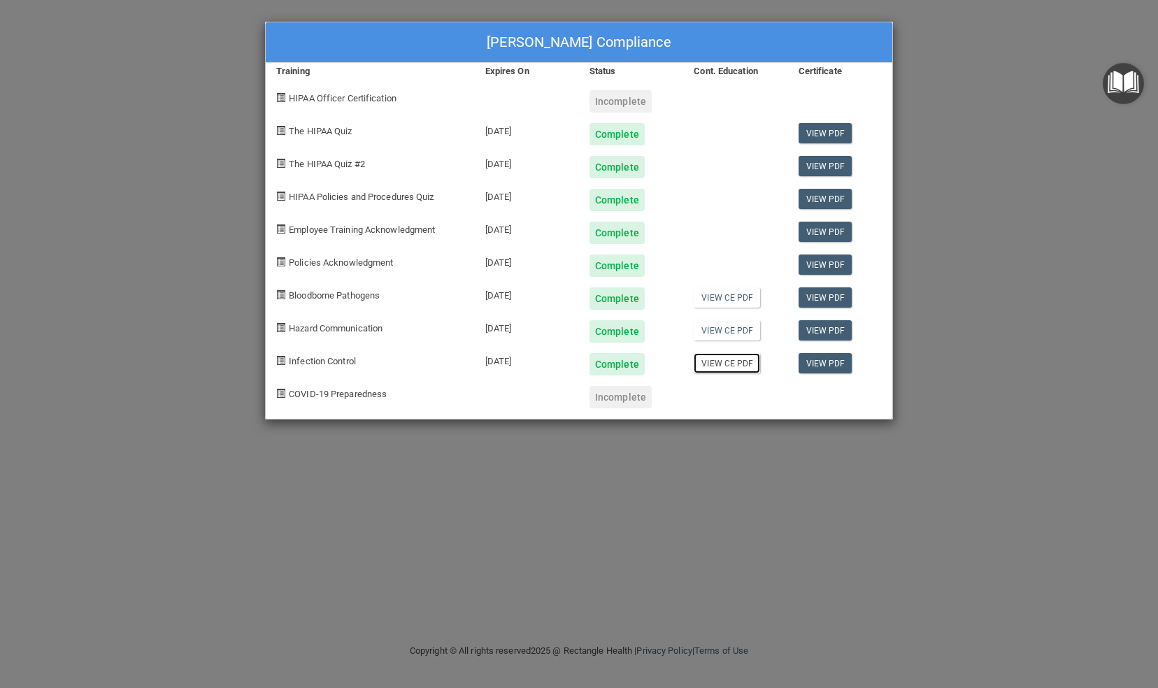
click at [723, 361] on link "View CE PDF" at bounding box center [726, 363] width 66 height 20
click at [949, 164] on div "Alyssa Torres's Compliance Training Expires On Status Cont. Education Certifica…" at bounding box center [579, 344] width 1158 height 688
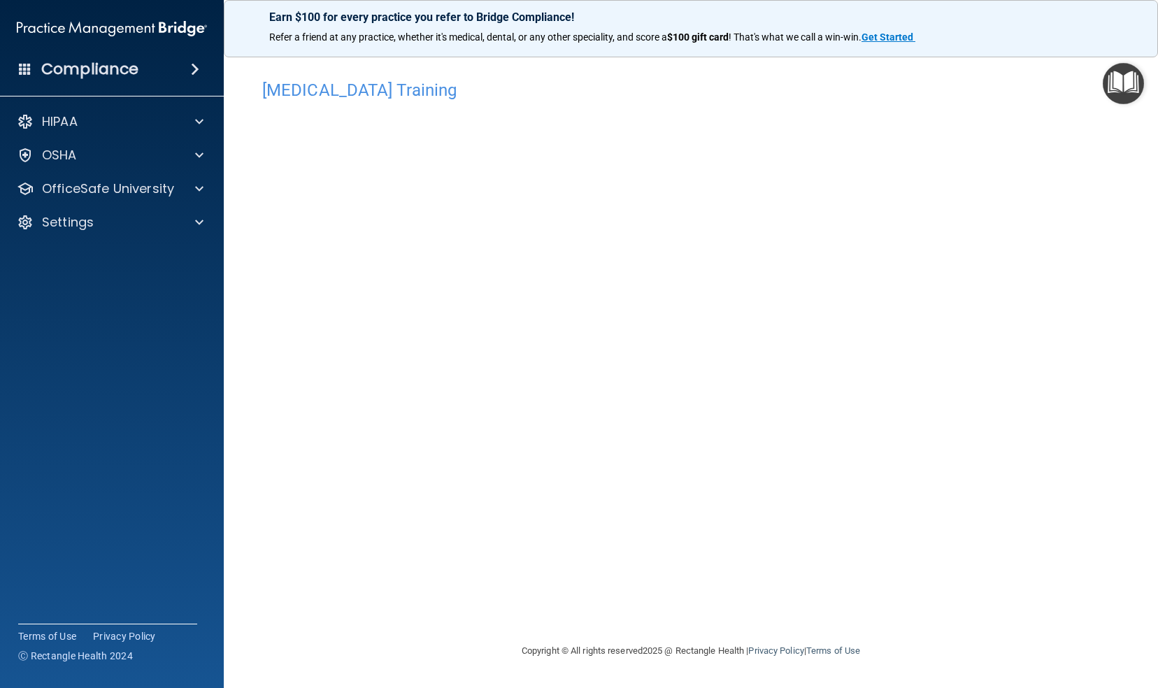
click at [965, 440] on div "[MEDICAL_DATA] Training This course doesn’t expire until . Are you sure you wan…" at bounding box center [691, 358] width 878 height 570
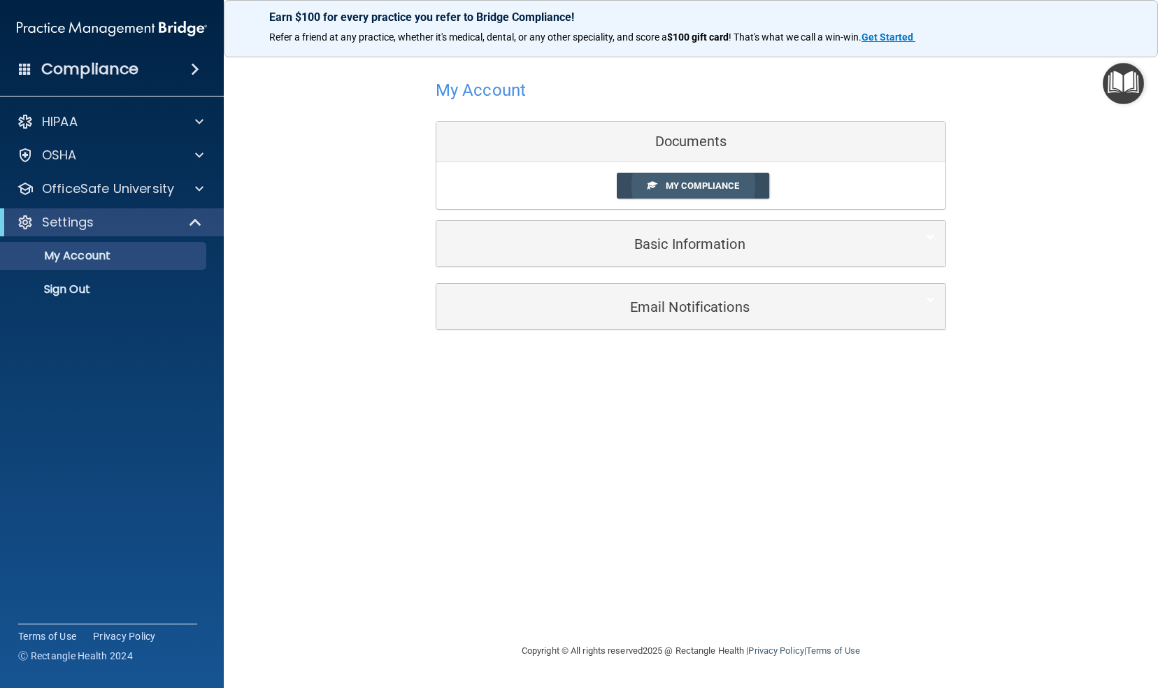
click at [681, 186] on span "My Compliance" at bounding box center [702, 185] width 73 height 10
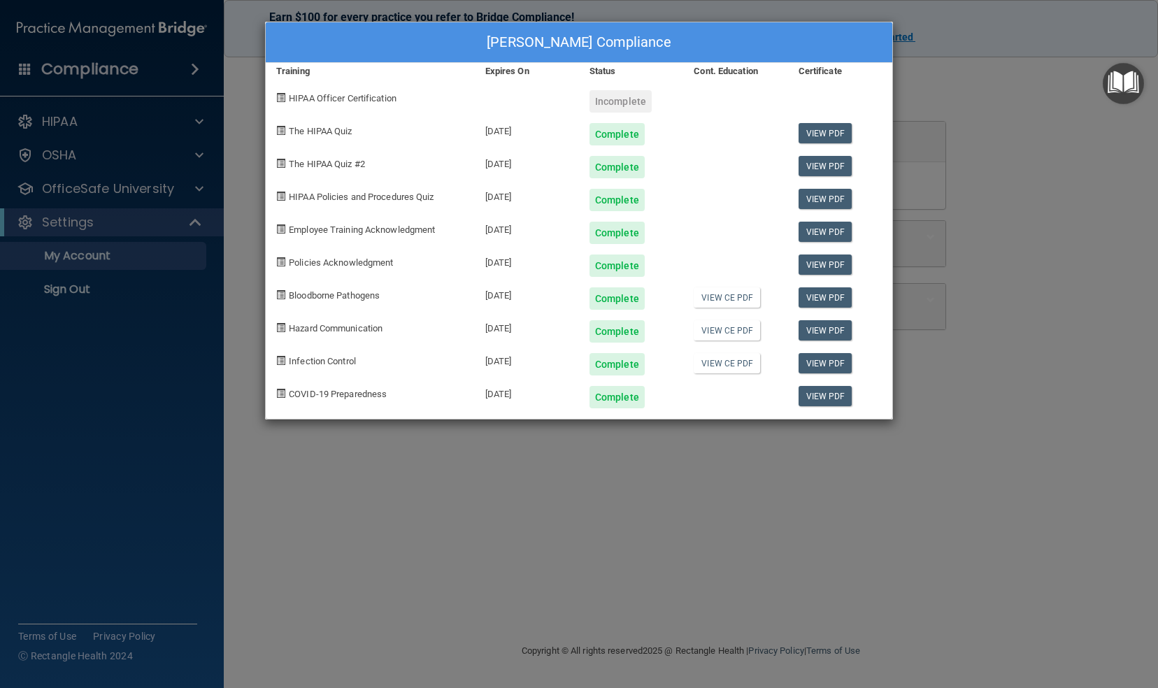
click at [1030, 379] on div "[PERSON_NAME] Compliance Training Expires On Status Cont. Education Certificate…" at bounding box center [579, 344] width 1158 height 688
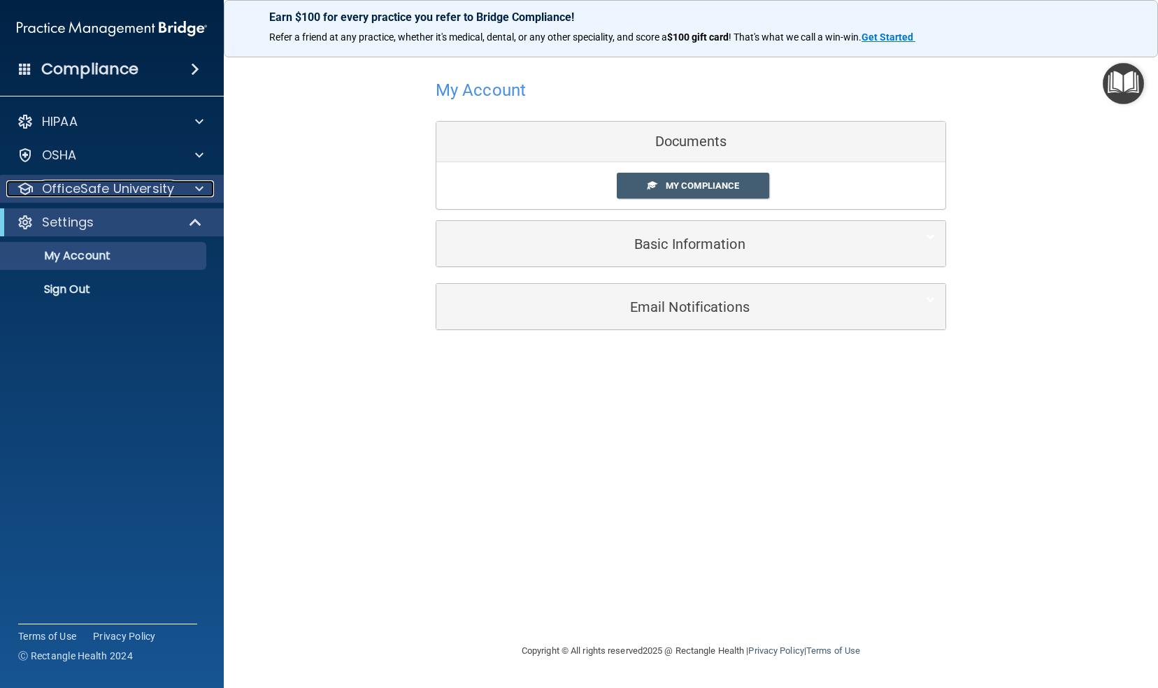
click at [199, 190] on span at bounding box center [199, 188] width 8 height 17
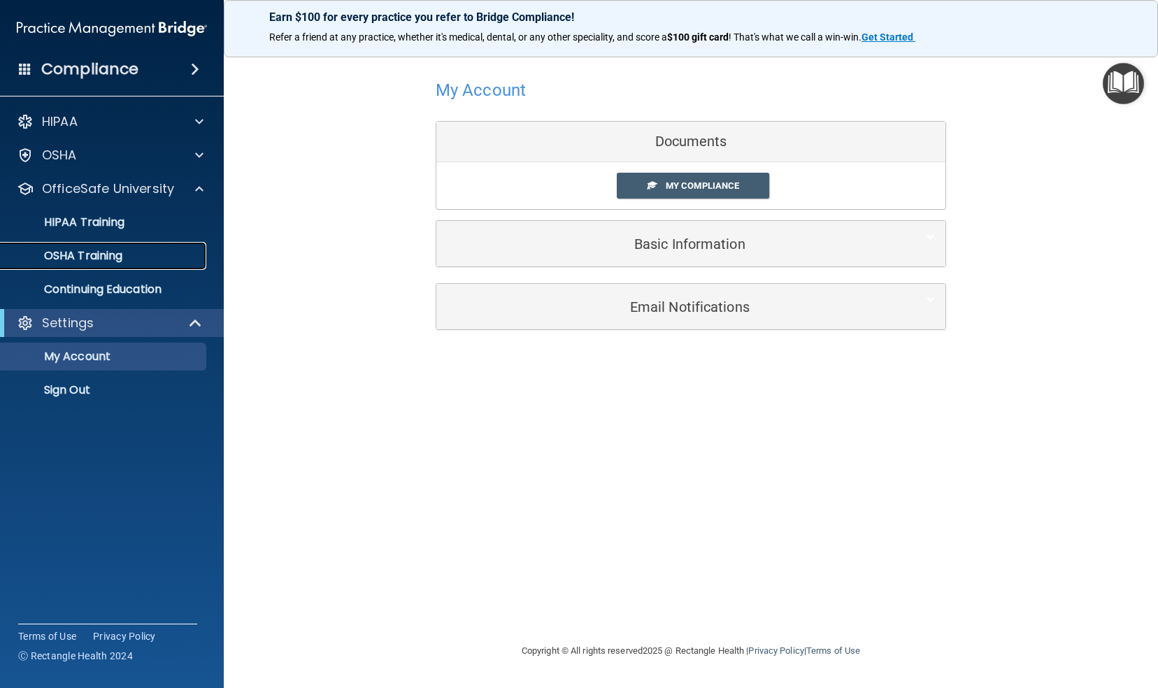
click at [102, 257] on p "OSHA Training" at bounding box center [65, 256] width 113 height 14
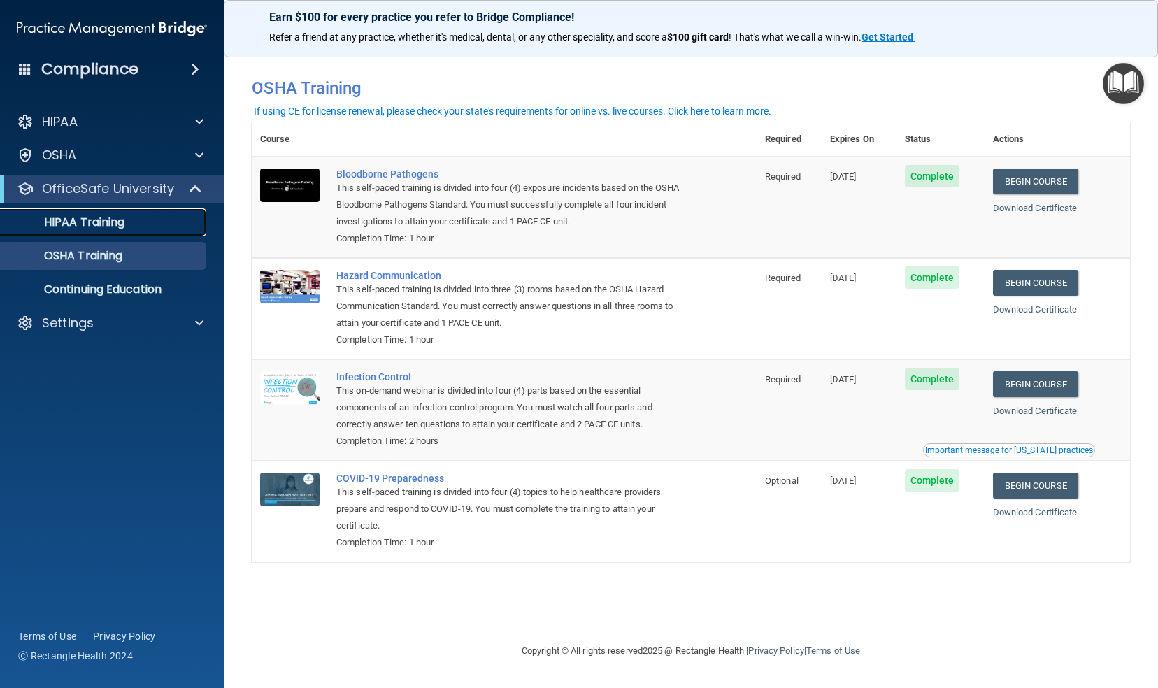
click at [96, 228] on p "HIPAA Training" at bounding box center [66, 222] width 115 height 14
